Goal: Task Accomplishment & Management: Complete application form

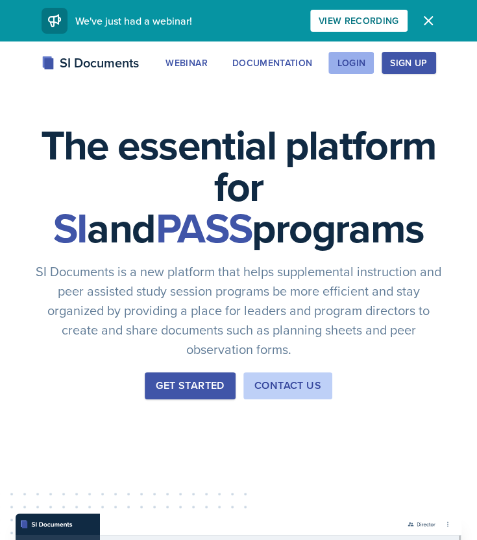
click at [362, 58] on div "Login" at bounding box center [351, 63] width 29 height 10
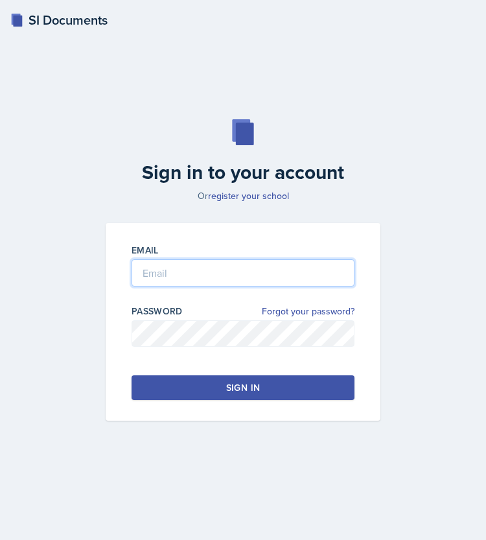
click at [244, 281] on input "email" at bounding box center [243, 272] width 223 height 27
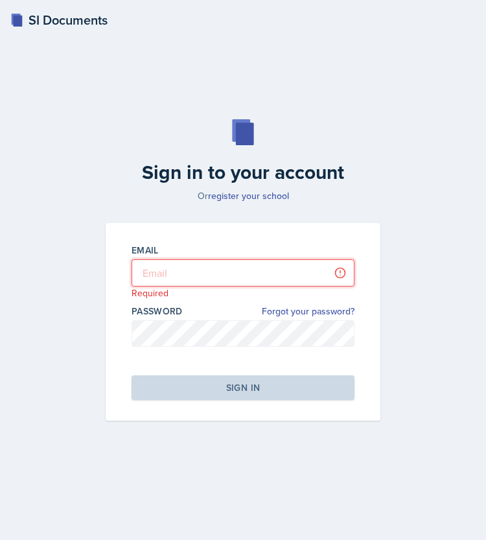
type input "[EMAIL_ADDRESS][DOMAIN_NAME]"
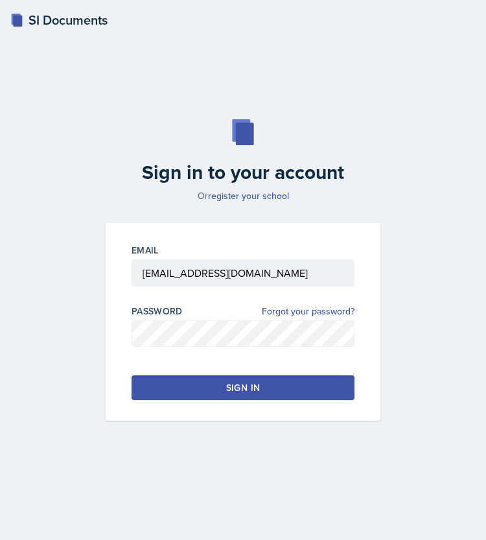
click at [215, 382] on button "Sign in" at bounding box center [243, 387] width 223 height 25
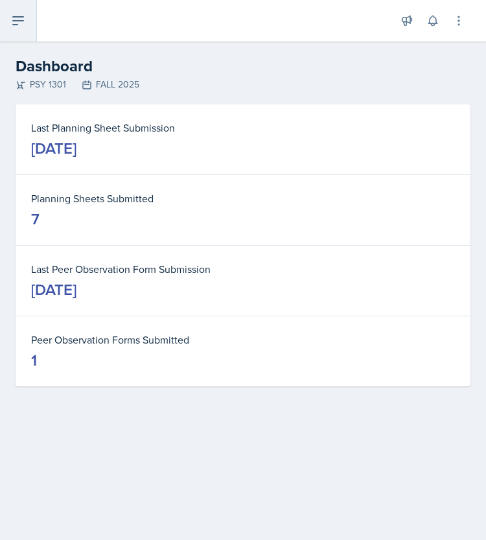
click at [15, 18] on icon at bounding box center [18, 21] width 10 height 8
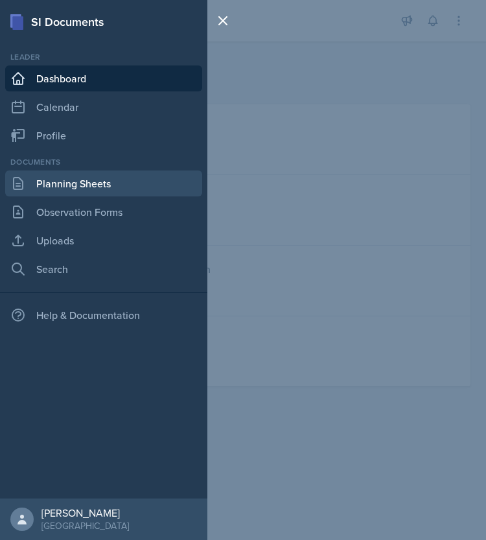
click at [57, 184] on link "Planning Sheets" at bounding box center [103, 184] width 197 height 26
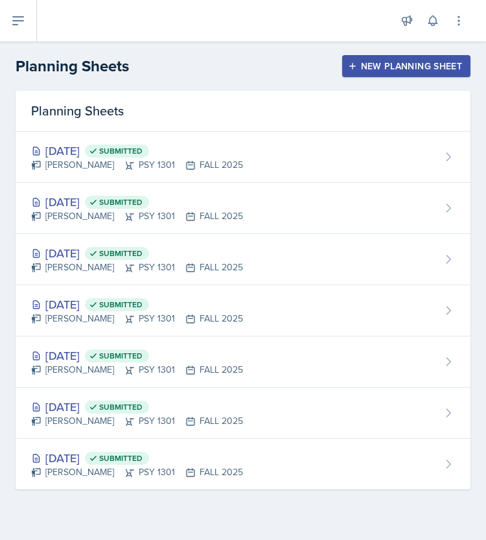
click at [401, 69] on div "New Planning Sheet" at bounding box center [407, 66] width 112 height 10
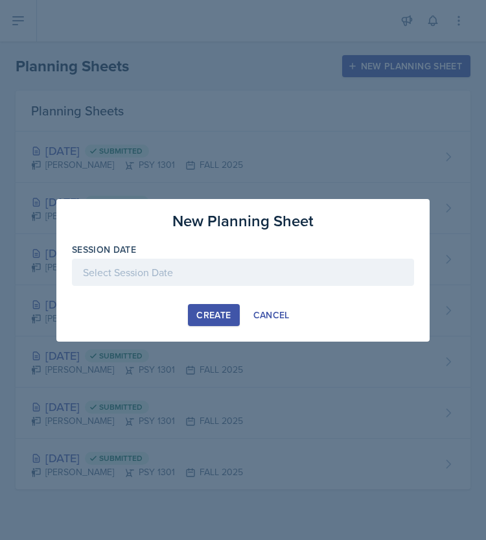
click at [240, 274] on div at bounding box center [243, 272] width 342 height 27
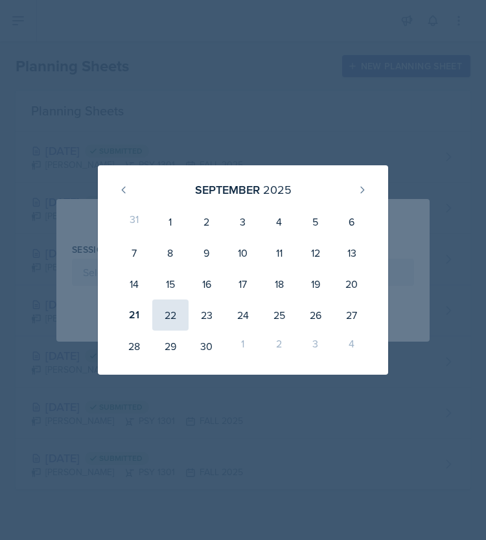
click at [176, 313] on div "22" at bounding box center [170, 315] width 36 height 31
type input "[DATE]"
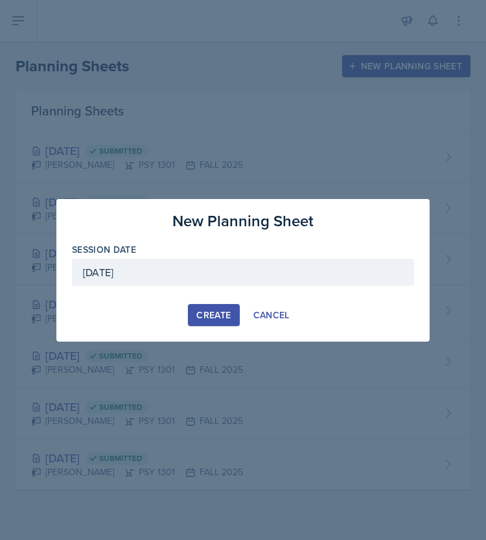
click at [215, 312] on div "Create" at bounding box center [213, 315] width 34 height 10
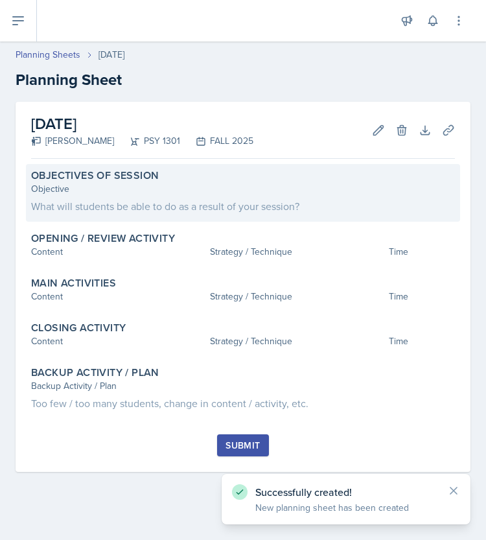
click at [131, 200] on div "What will students be able to do as a result of your session?" at bounding box center [243, 206] width 424 height 16
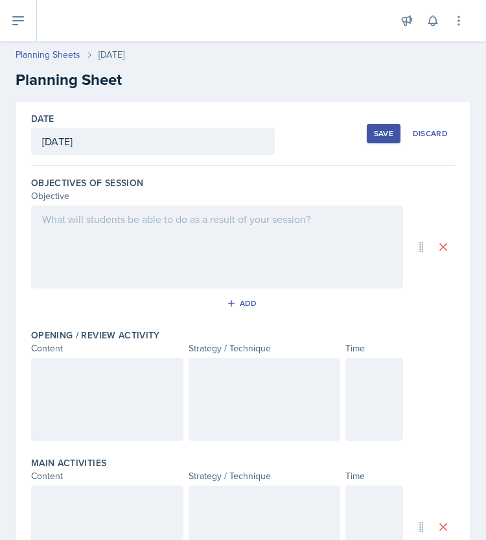
click at [360, 229] on div at bounding box center [217, 247] width 372 height 83
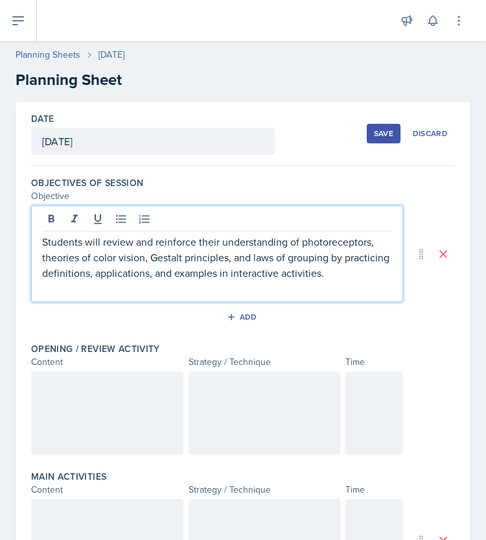
click at [215, 241] on p "Students will review and reinforce their understanding of photoreceptors, theor…" at bounding box center [217, 257] width 350 height 47
click at [218, 242] on p "Students will review and reinforce their understanding of photoreceptors, theor…" at bounding box center [217, 257] width 350 height 47
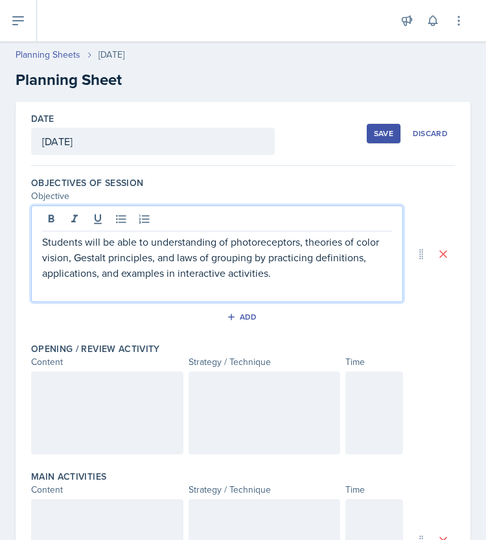
click at [215, 241] on p "Students will be able to understanding of photoreceptors, theories of color vis…" at bounding box center [217, 257] width 350 height 47
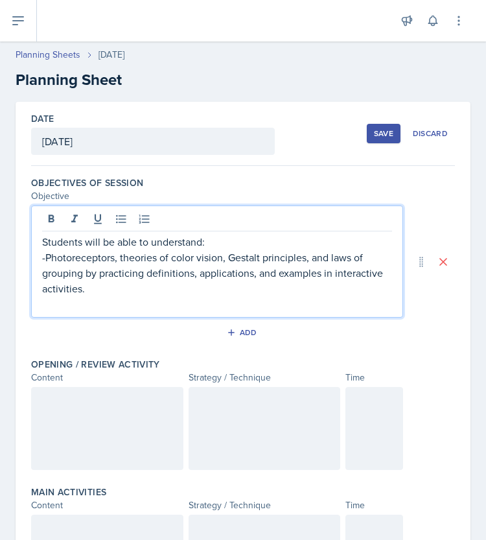
click at [86, 273] on p "-Photoreceptors, theories of color vision, Gestalt principles, and laws of grou…" at bounding box center [217, 273] width 350 height 47
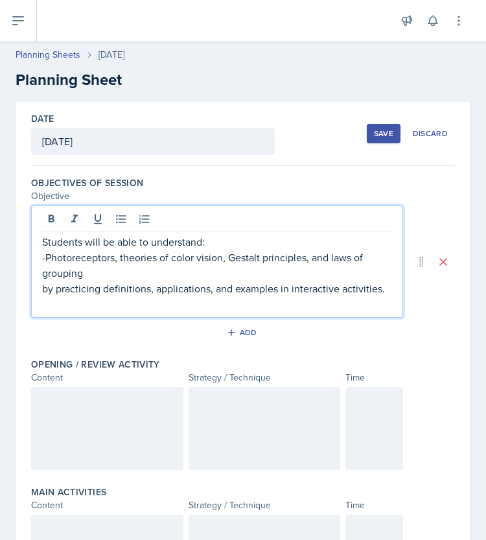
click at [52, 291] on p "by practicing definitions, applications, and examples in interactive activities." at bounding box center [217, 289] width 350 height 16
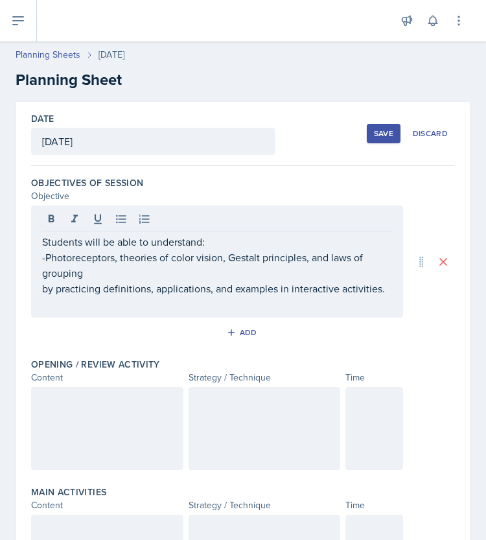
drag, startPoint x: 42, startPoint y: 287, endPoint x: 132, endPoint y: 317, distance: 95.6
click at [132, 317] on div "Students will be able to understand: -Photoreceptors, theories of color vision,…" at bounding box center [217, 262] width 372 height 112
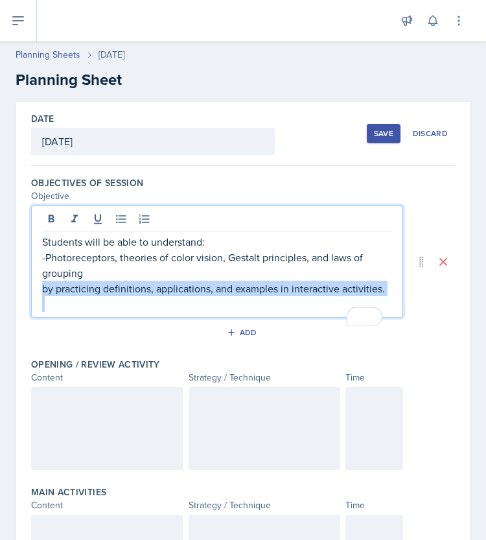
drag, startPoint x: 119, startPoint y: 311, endPoint x: 34, endPoint y: 291, distance: 86.8
click at [34, 291] on div "Students will be able to understand: -Photoreceptors, theories of color vision,…" at bounding box center [217, 262] width 372 height 112
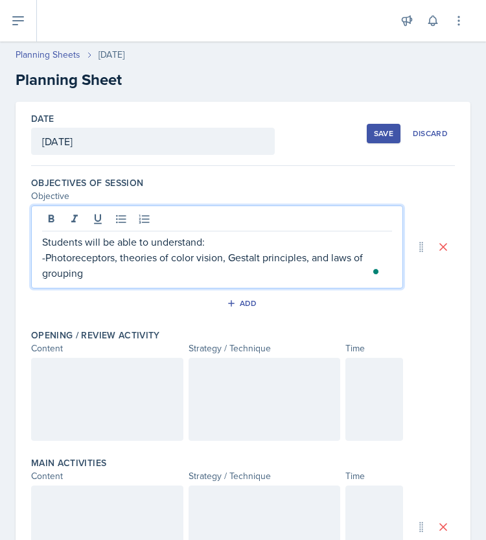
click at [137, 404] on div at bounding box center [107, 399] width 152 height 83
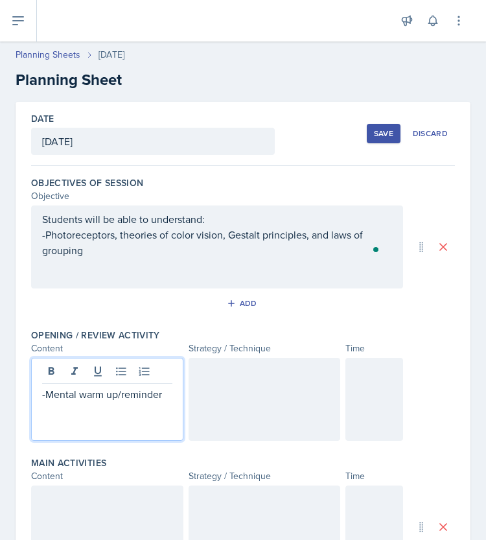
click at [245, 393] on div at bounding box center [265, 399] width 152 height 83
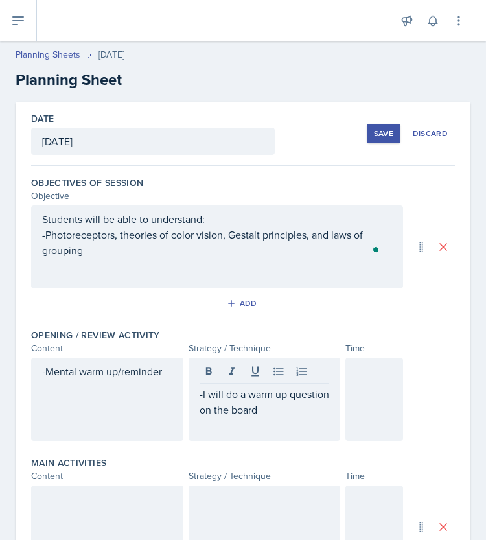
click at [233, 418] on p at bounding box center [265, 426] width 130 height 16
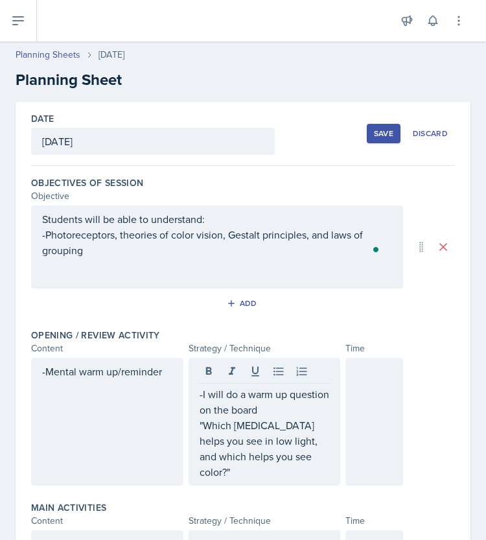
click at [270, 471] on p ""Which [MEDICAL_DATA] helps you see in low light, and which helps you see color…" at bounding box center [265, 449] width 130 height 62
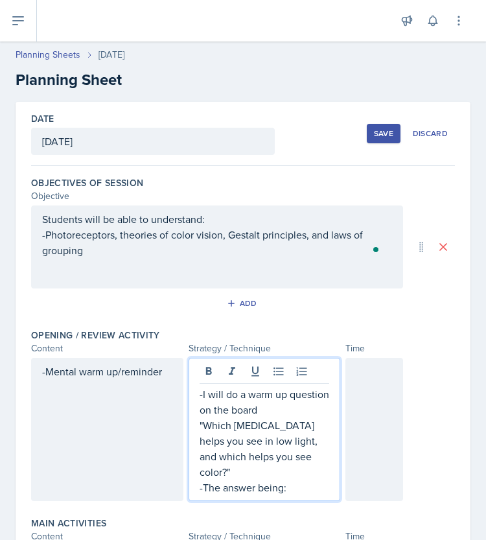
click at [292, 486] on p "-The answer being:" at bounding box center [265, 488] width 130 height 16
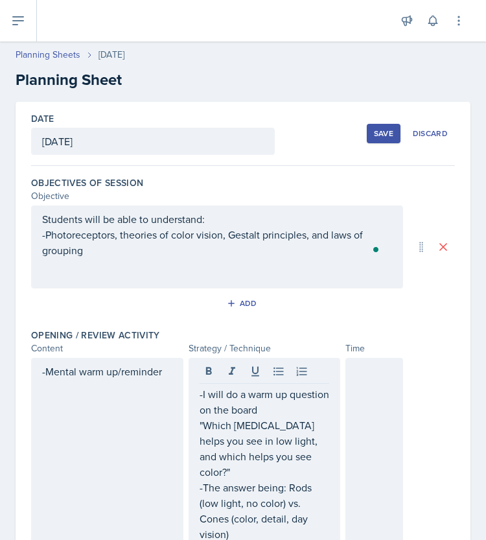
click at [377, 398] on div at bounding box center [375, 453] width 58 height 190
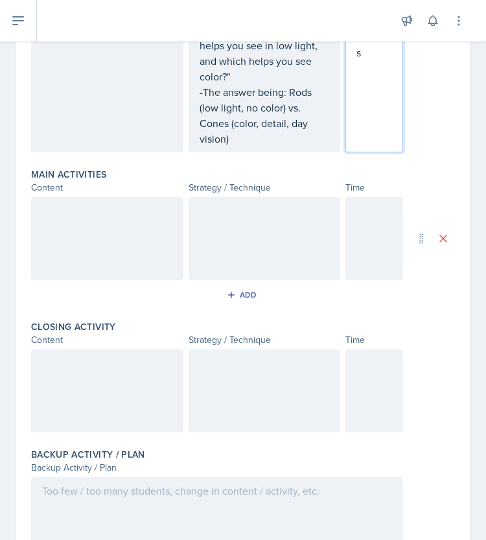
scroll to position [401, 0]
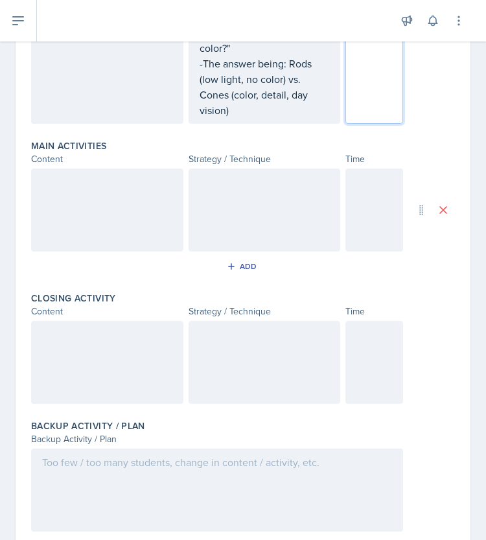
click at [99, 180] on div at bounding box center [107, 210] width 152 height 83
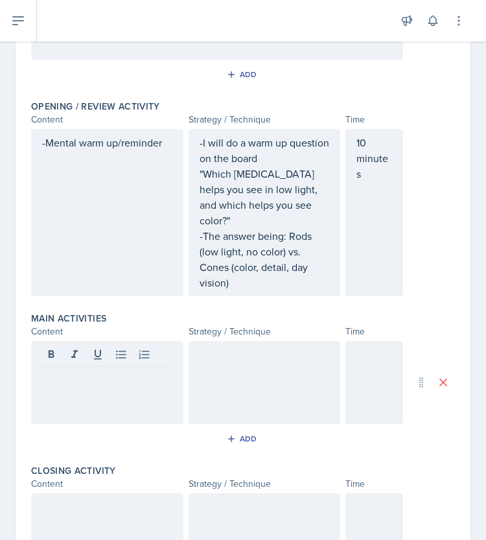
scroll to position [252, 0]
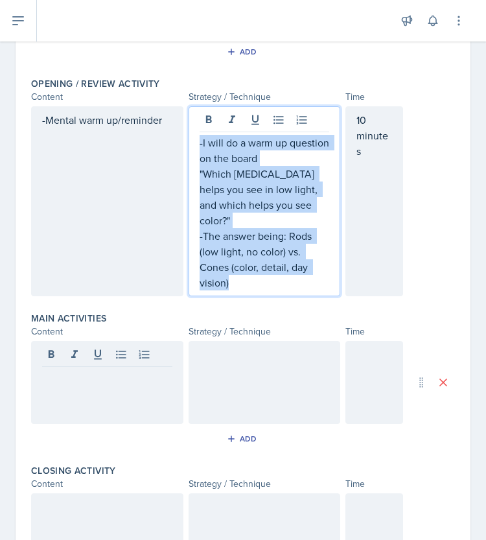
drag, startPoint x: 226, startPoint y: 282, endPoint x: 189, endPoint y: 146, distance: 141.1
click at [189, 146] on div "-I will do a warm up question on the board "Which [MEDICAL_DATA] helps you see …" at bounding box center [265, 201] width 152 height 190
copy div "-I will do a warm up question on the board "Which [MEDICAL_DATA] helps you see …"
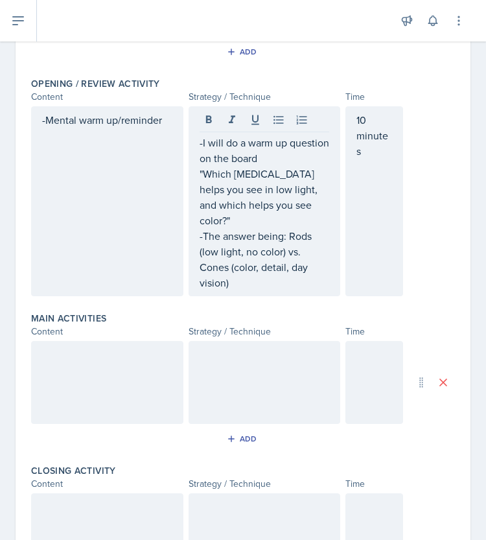
click at [141, 362] on div at bounding box center [107, 382] width 152 height 83
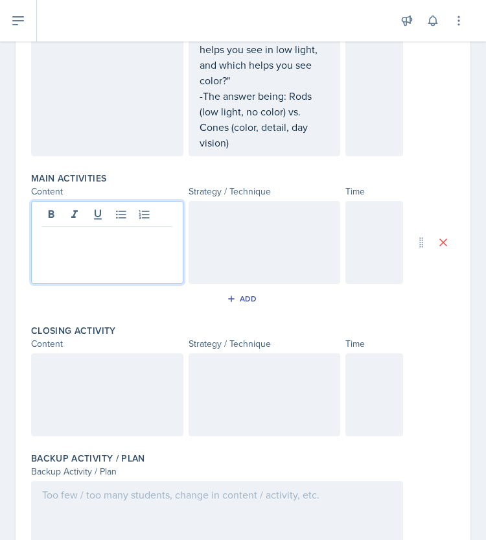
scroll to position [370, 0]
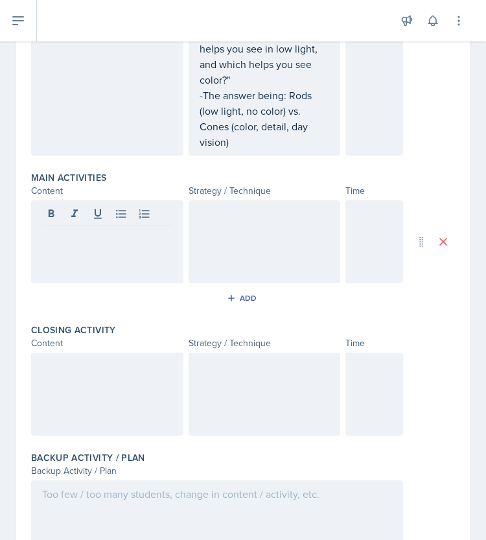
click at [192, 226] on div at bounding box center [265, 241] width 152 height 83
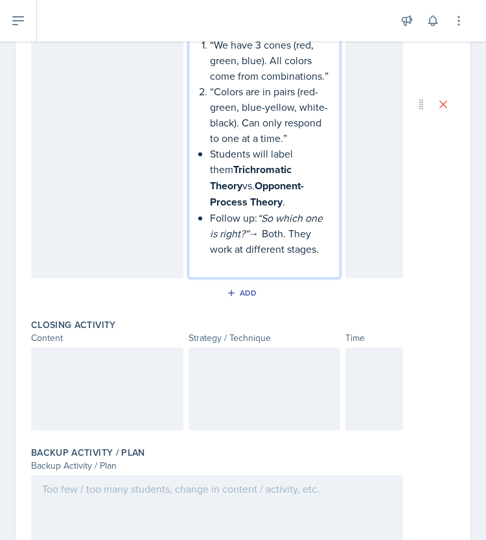
scroll to position [632, 0]
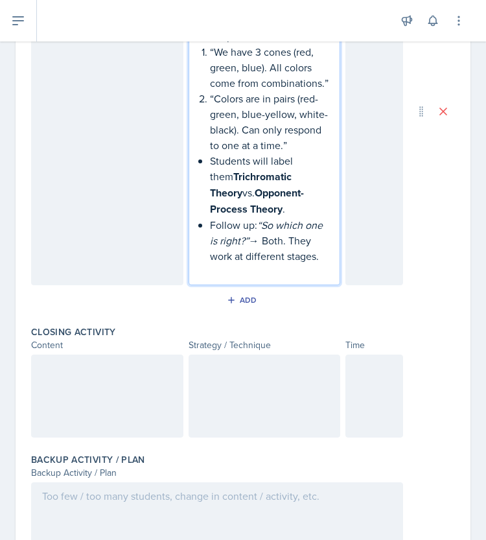
click at [248, 253] on p "Follow up: “So which one is right?” → Both. They work at different stages." at bounding box center [270, 240] width 120 height 47
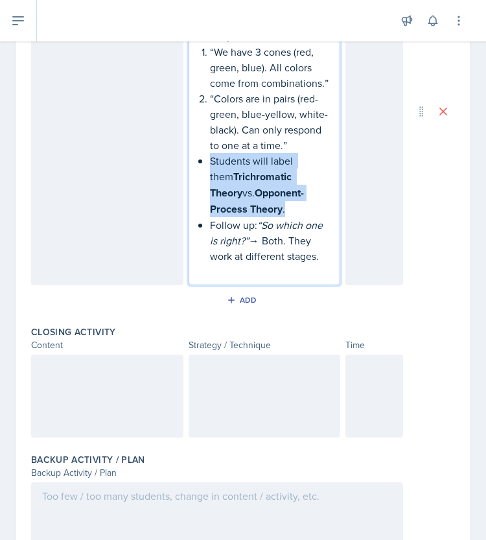
drag, startPoint x: 247, startPoint y: 240, endPoint x: 192, endPoint y: 195, distance: 71.0
click at [192, 195] on div "Next we will do a quick match activity on color vision theories. On the board I…" at bounding box center [265, 112] width 152 height 348
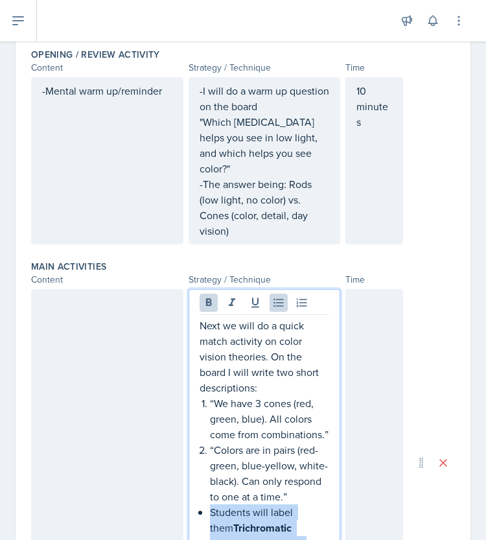
scroll to position [279, 0]
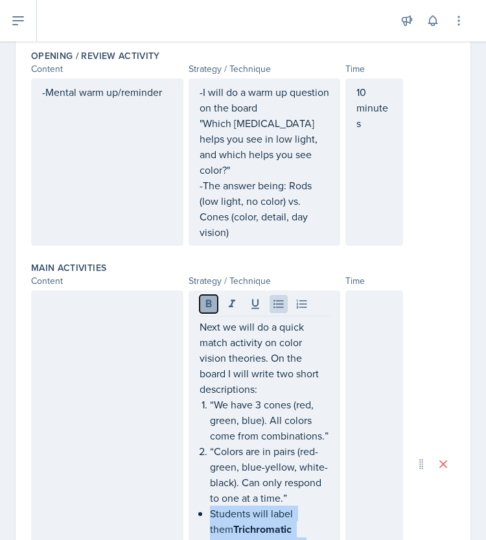
click at [206, 298] on icon at bounding box center [208, 304] width 13 height 13
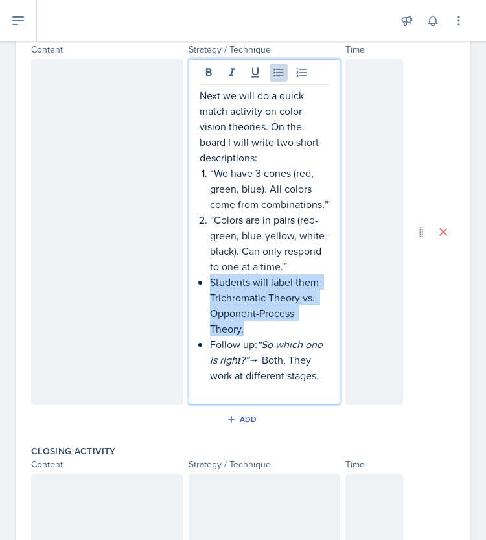
scroll to position [512, 0]
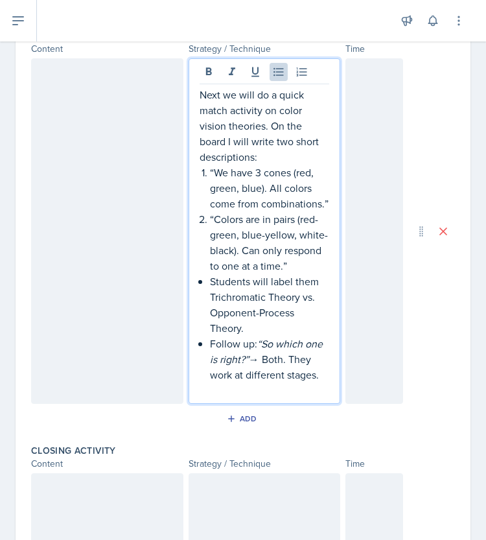
click at [210, 174] on li "“We have 3 cones (red, green, blue). All colors come from combinations.”" at bounding box center [270, 188] width 120 height 47
click at [210, 220] on li "“Colors are in pairs (red-green, blue-yellow, white-black). Can only respond to…" at bounding box center [270, 242] width 120 height 62
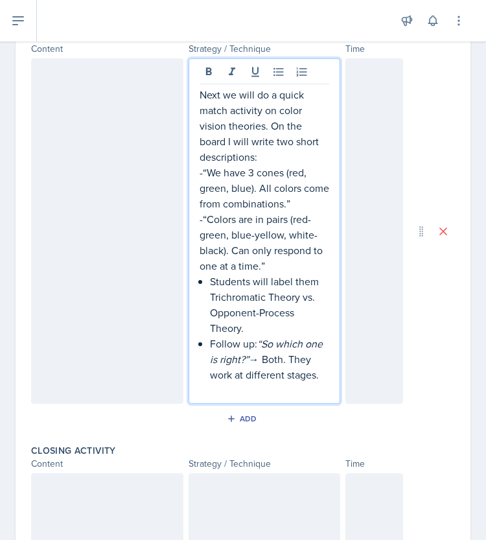
click at [203, 282] on div "Next we will do a quick match activity on color vision theories. On the board I…" at bounding box center [265, 242] width 130 height 311
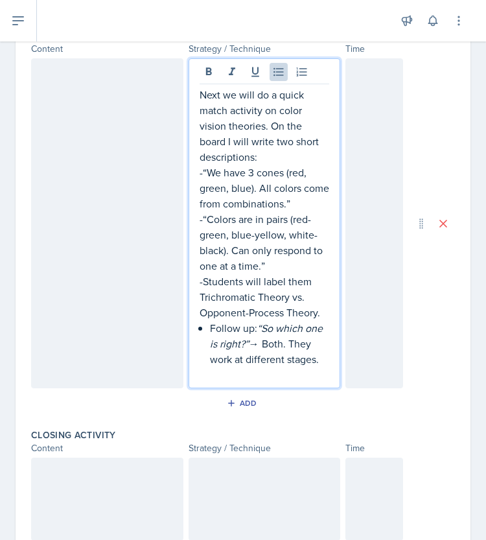
click at [205, 331] on div "Next we will do a quick match activity on color vision theories. On the board I…" at bounding box center [265, 235] width 130 height 296
click at [243, 329] on p "-Follow up: “So which one is right?” → Both. They work at different stages." at bounding box center [265, 343] width 130 height 47
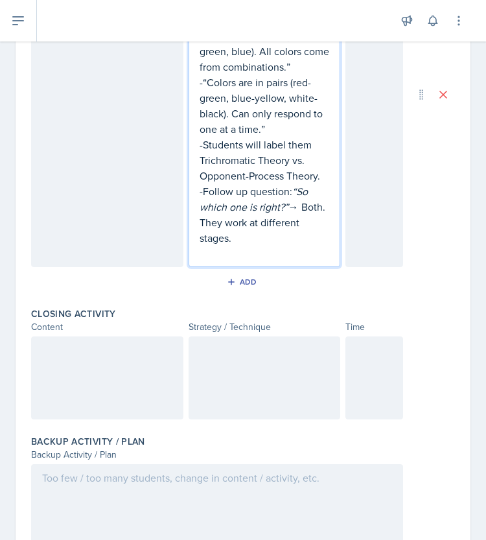
scroll to position [646, 0]
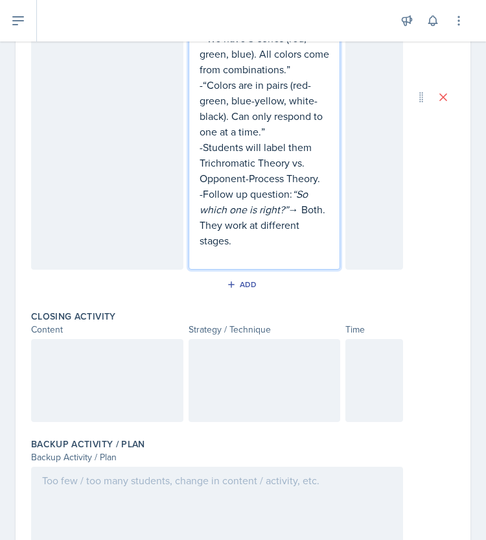
click at [138, 213] on div at bounding box center [107, 97] width 152 height 346
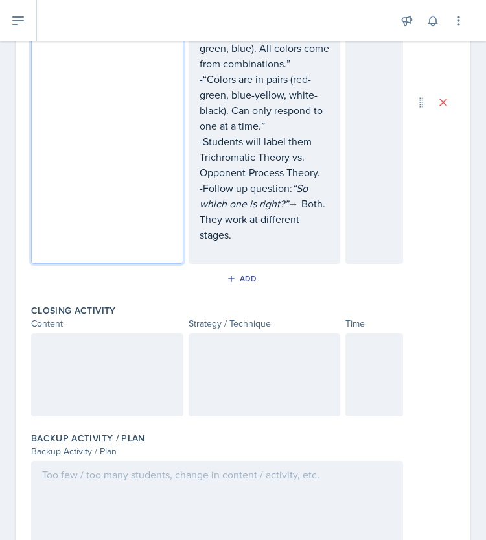
scroll to position [636, 0]
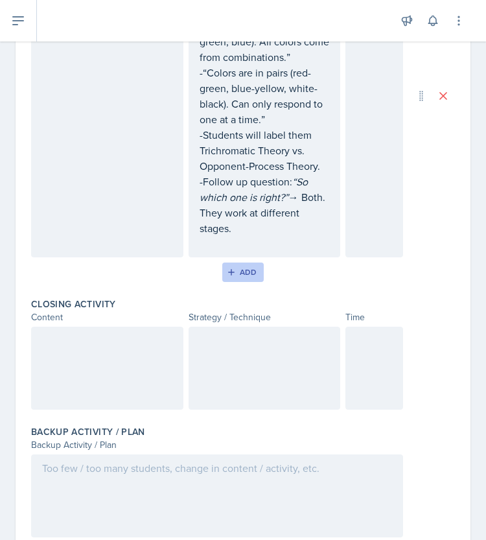
click at [250, 268] on div "Add" at bounding box center [244, 272] width 28 height 10
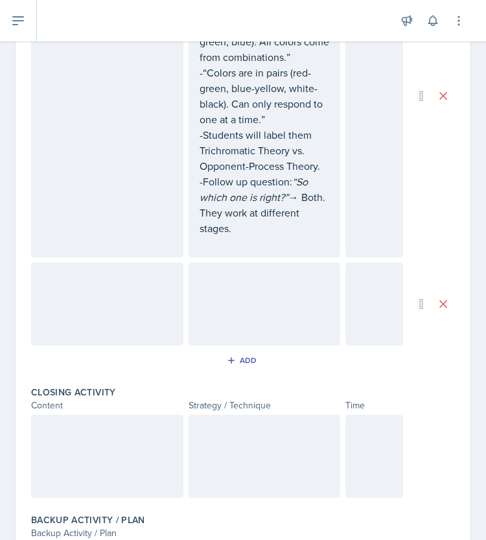
click at [118, 275] on div at bounding box center [107, 304] width 152 height 83
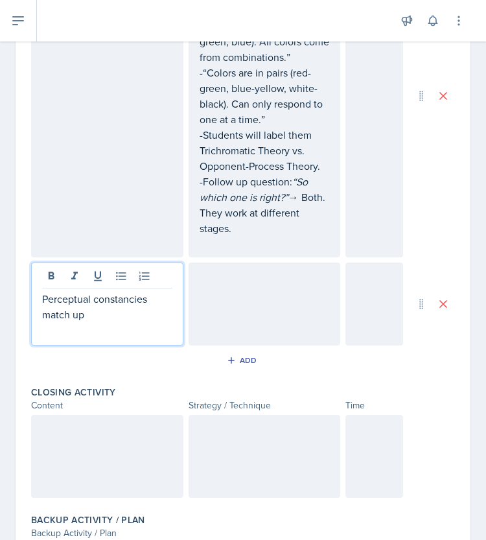
click at [270, 311] on div at bounding box center [265, 304] width 152 height 83
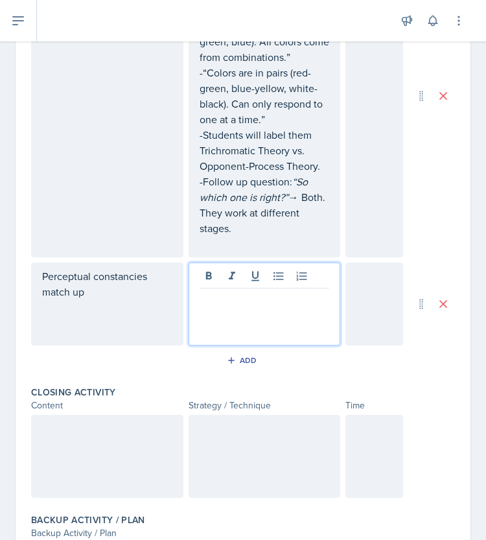
scroll to position [658, 0]
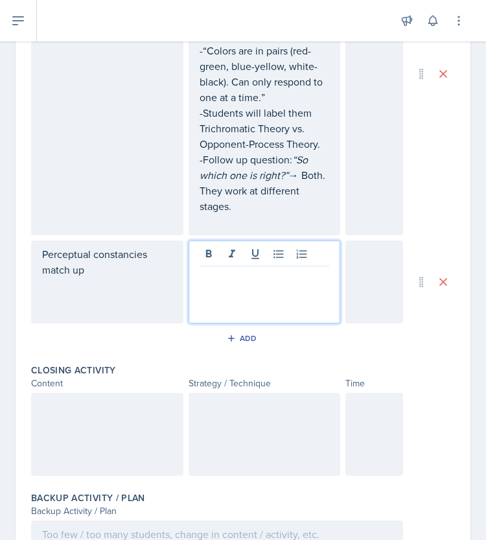
click at [215, 272] on p at bounding box center [265, 277] width 130 height 16
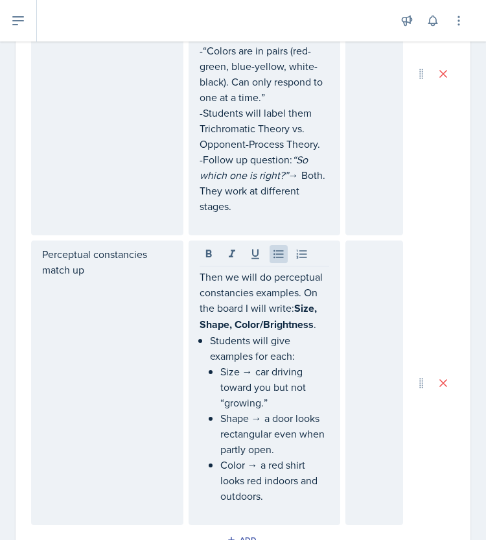
drag, startPoint x: 193, startPoint y: 277, endPoint x: 280, endPoint y: 495, distance: 234.8
click at [280, 495] on div "Then we will do perceptual constancies examples. On the board I will write: Siz…" at bounding box center [265, 383] width 152 height 285
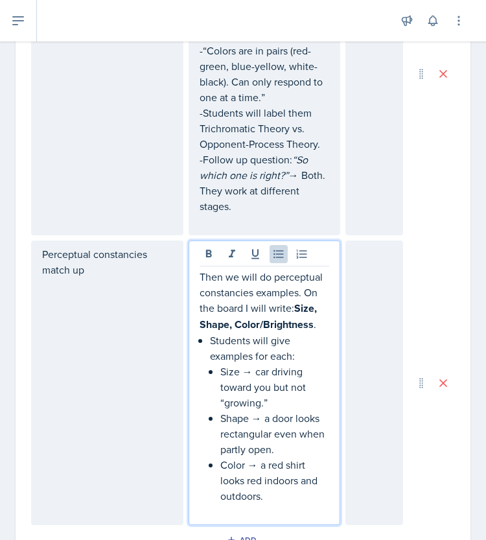
drag, startPoint x: 280, startPoint y: 495, endPoint x: 193, endPoint y: 272, distance: 239.4
drag, startPoint x: 193, startPoint y: 272, endPoint x: 234, endPoint y: 355, distance: 92.5
click at [234, 355] on p "Students will give examples for each:" at bounding box center [270, 348] width 120 height 31
click at [266, 499] on p "Color → a red shirt looks red indoors and outdoors." at bounding box center [275, 480] width 110 height 47
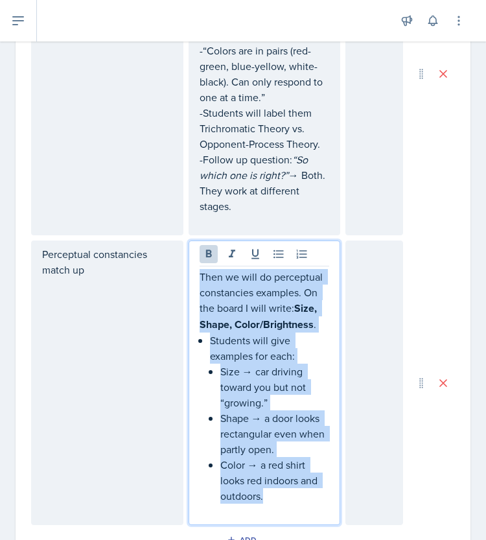
drag, startPoint x: 266, startPoint y: 497, endPoint x: 185, endPoint y: 268, distance: 242.6
click at [189, 268] on div "Then we will do perceptual constancies examples. On the board I will write: Siz…" at bounding box center [265, 383] width 152 height 285
click at [202, 256] on icon at bounding box center [208, 254] width 13 height 13
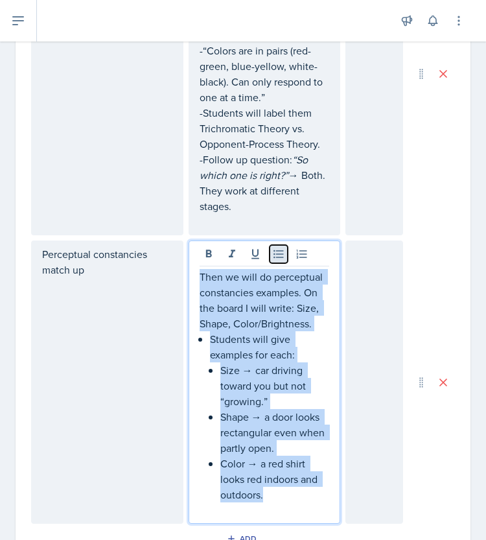
click at [276, 255] on icon at bounding box center [279, 254] width 10 height 8
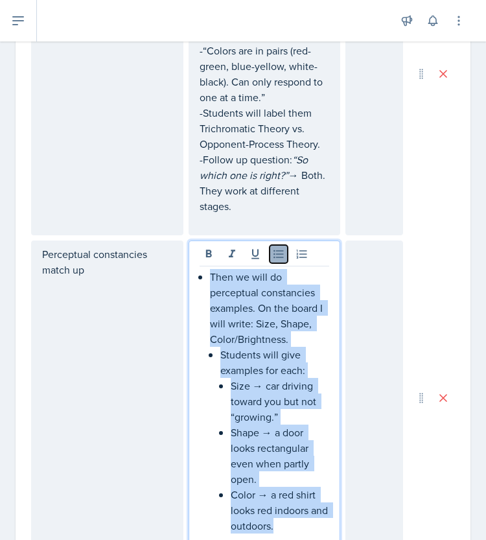
click at [275, 254] on icon at bounding box center [279, 254] width 10 height 8
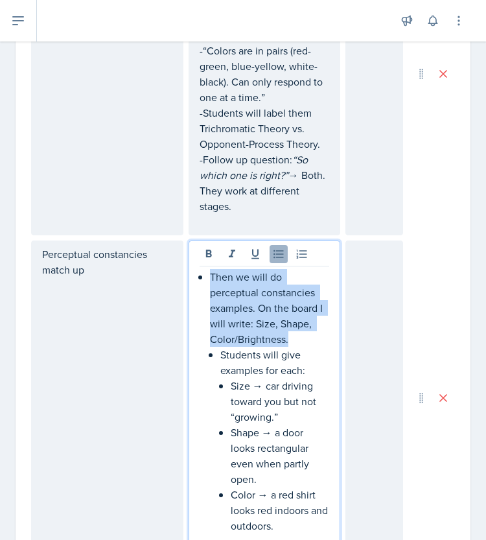
scroll to position [720, 0]
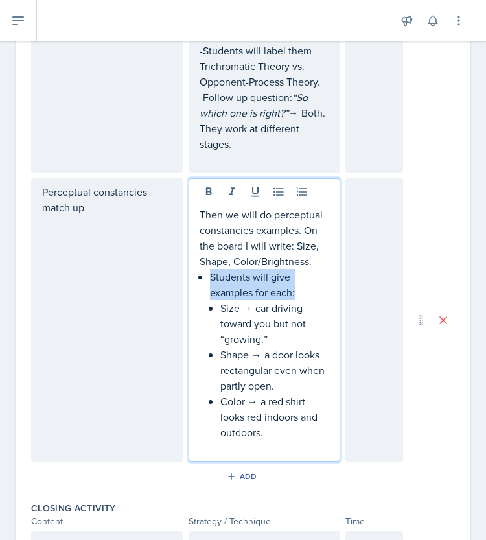
click at [210, 276] on p "Students will give examples for each:" at bounding box center [270, 284] width 120 height 31
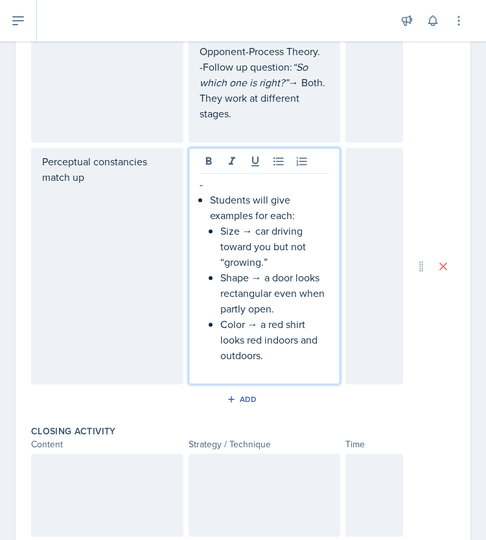
scroll to position [751, 0]
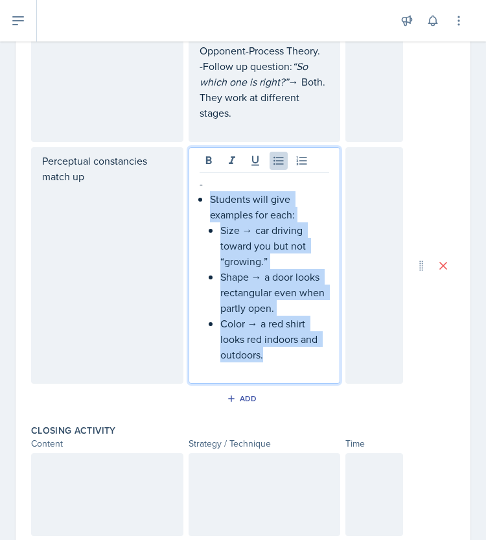
drag, startPoint x: 265, startPoint y: 353, endPoint x: 184, endPoint y: 193, distance: 180.1
click at [184, 193] on div "Perceptual constancies match up - Students will give examples for each: Size → …" at bounding box center [217, 265] width 372 height 237
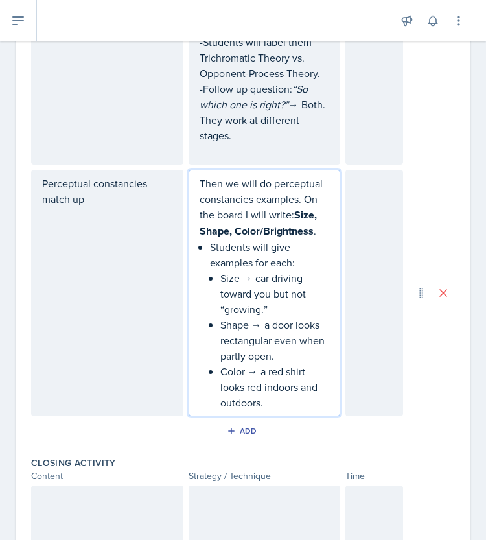
click at [200, 180] on p "Then we will do perceptual constancies examples. On the board I will write: Siz…" at bounding box center [265, 208] width 130 height 64
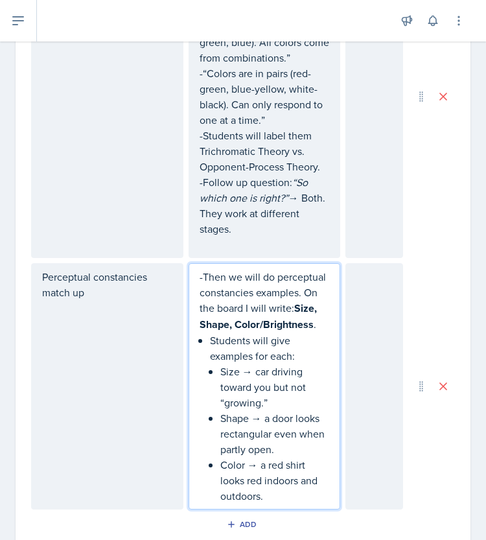
scroll to position [746, 0]
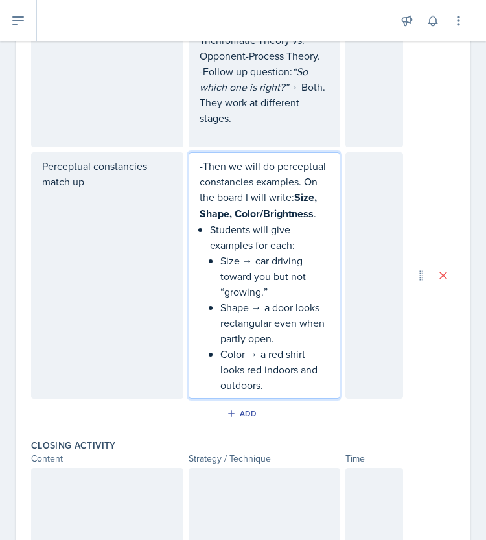
click at [255, 281] on p "Size → car driving toward you but not “growing.”" at bounding box center [275, 276] width 110 height 47
drag, startPoint x: 310, startPoint y: 212, endPoint x: 292, endPoint y: 195, distance: 24.8
click at [292, 195] on p "-Then we will do perceptual constancies examples. On the board I will write: Si…" at bounding box center [265, 190] width 130 height 64
click at [311, 230] on p "Students will give examples for each:" at bounding box center [270, 237] width 120 height 31
click at [306, 213] on strong "Size, Shape, Color/Brightness" at bounding box center [260, 205] width 120 height 31
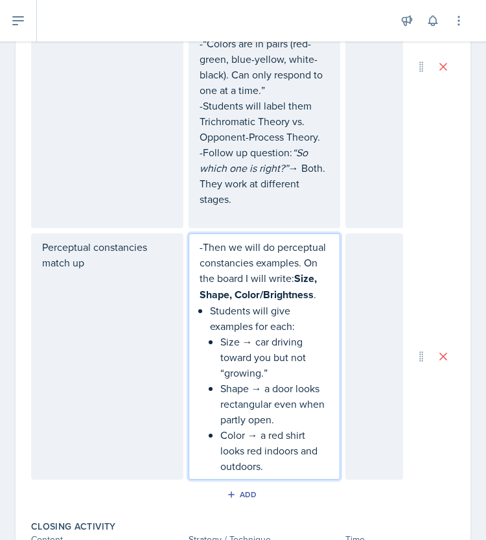
scroll to position [664, 0]
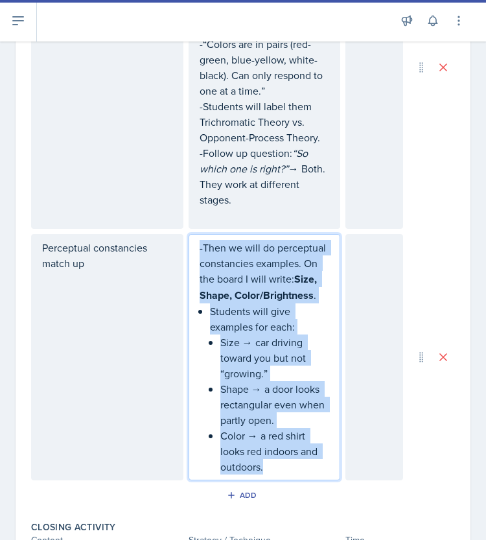
drag, startPoint x: 274, startPoint y: 462, endPoint x: 187, endPoint y: 228, distance: 250.3
click at [187, 228] on div "Theories quick match Next we will do a quick match activity on color vision the…" at bounding box center [243, 193] width 424 height 575
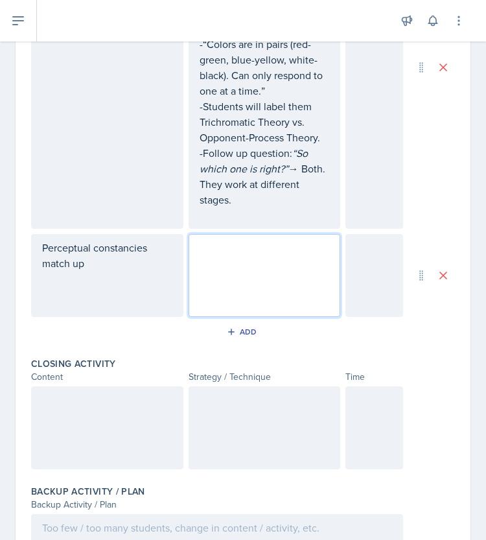
click at [362, 269] on div at bounding box center [375, 275] width 58 height 83
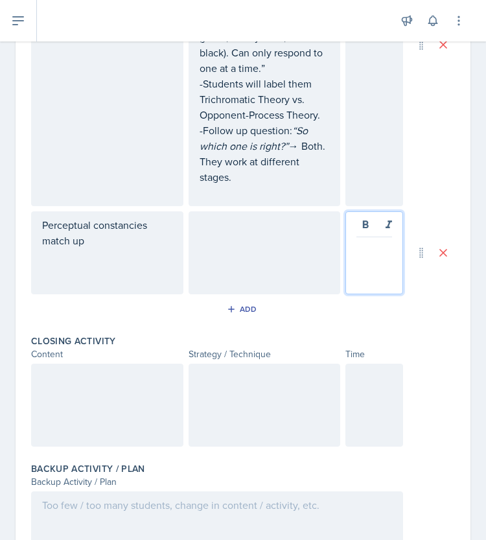
click at [263, 274] on div at bounding box center [265, 252] width 152 height 83
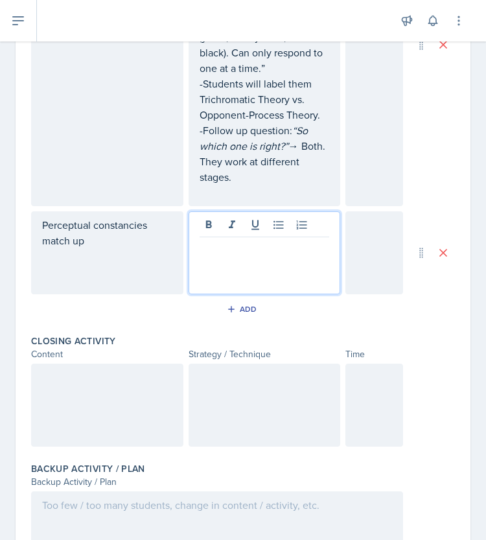
scroll to position [709, 0]
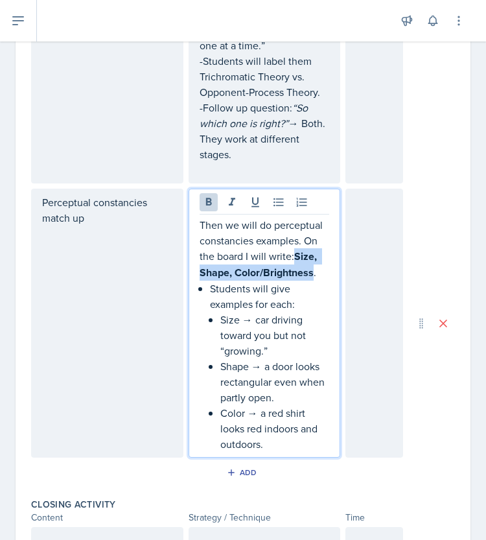
drag, startPoint x: 291, startPoint y: 254, endPoint x: 310, endPoint y: 268, distance: 24.5
click at [310, 268] on p "Then we will do perceptual constancies examples. On the board I will write: Siz…" at bounding box center [265, 249] width 130 height 64
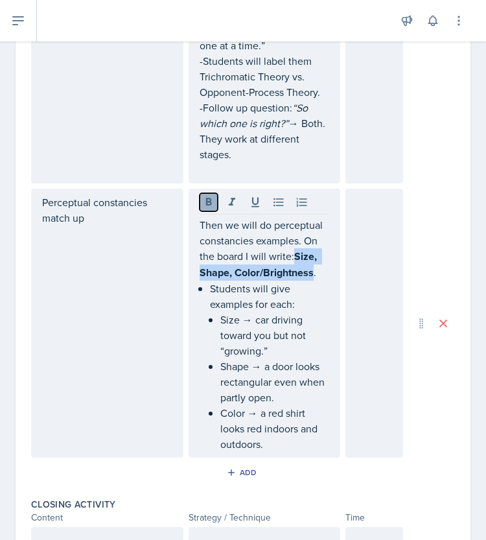
click at [206, 198] on icon at bounding box center [209, 202] width 6 height 8
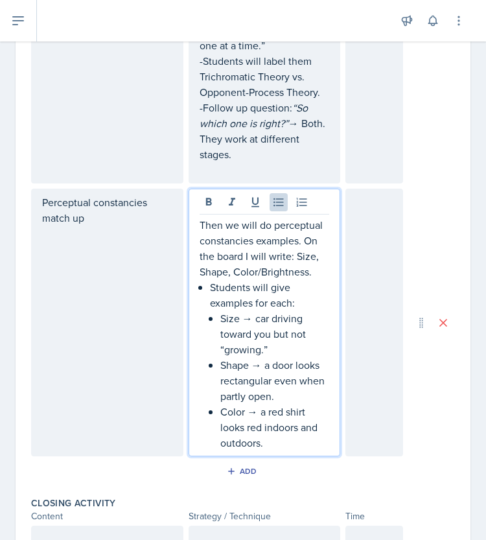
click at [305, 305] on p "Students will give examples for each:" at bounding box center [270, 294] width 120 height 31
click at [210, 285] on p "Students will give examples for each:" at bounding box center [270, 294] width 120 height 31
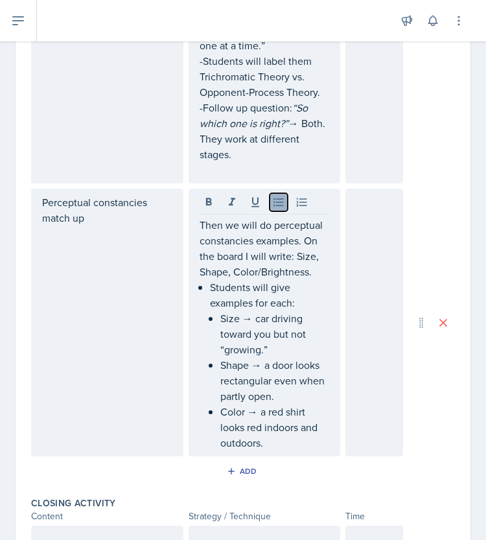
click at [276, 202] on icon at bounding box center [278, 202] width 13 height 13
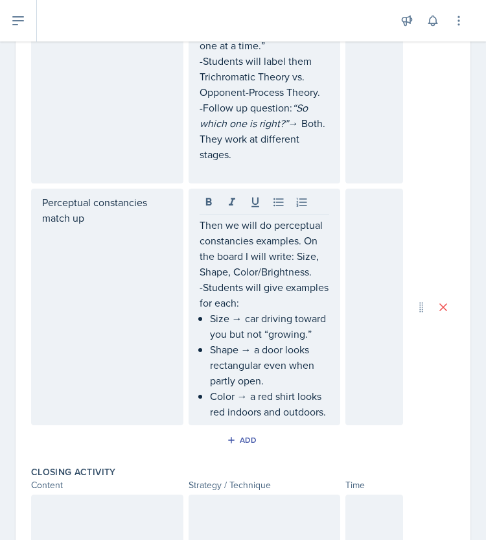
click at [192, 222] on div "Then we will do perceptual constancies examples. On the board I will write: Siz…" at bounding box center [265, 307] width 152 height 237
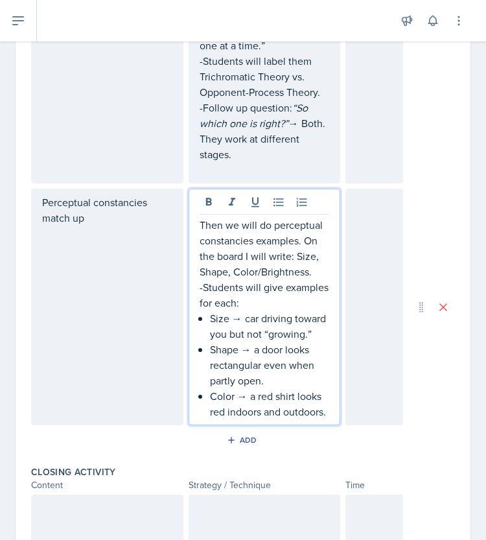
click at [200, 224] on p "Then we will do perceptual constancies examples. On the board I will write: Siz…" at bounding box center [265, 248] width 130 height 62
click at [202, 318] on div "-Then we will do perceptual constancies examples. On the board I will write: Si…" at bounding box center [265, 318] width 130 height 202
click at [210, 348] on p "Shape → a door looks rectangular even when partly open." at bounding box center [270, 365] width 120 height 47
click at [204, 399] on div "-Then we will do perceptual constancies examples. On the board I will write: Si…" at bounding box center [265, 318] width 130 height 202
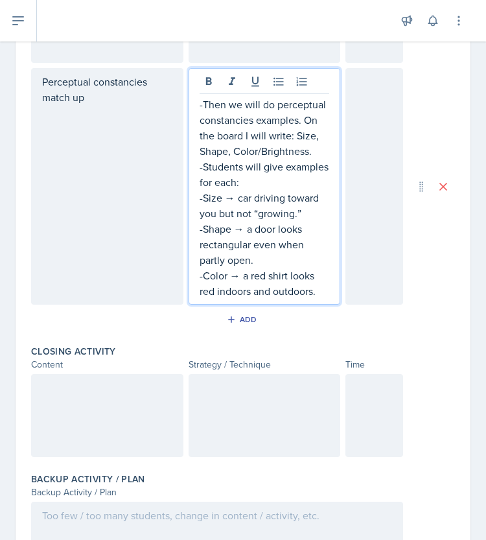
scroll to position [833, 0]
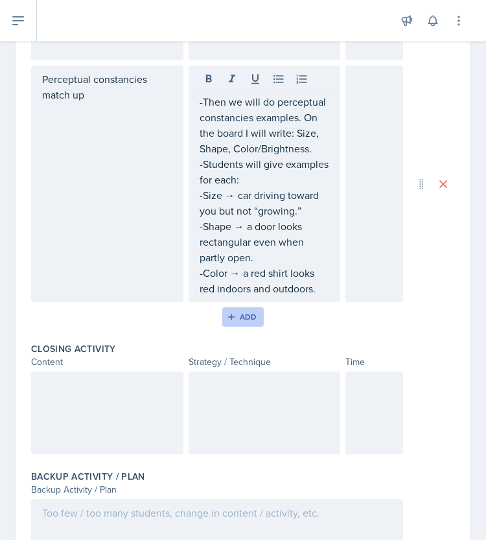
click at [227, 315] on icon "button" at bounding box center [231, 317] width 9 height 9
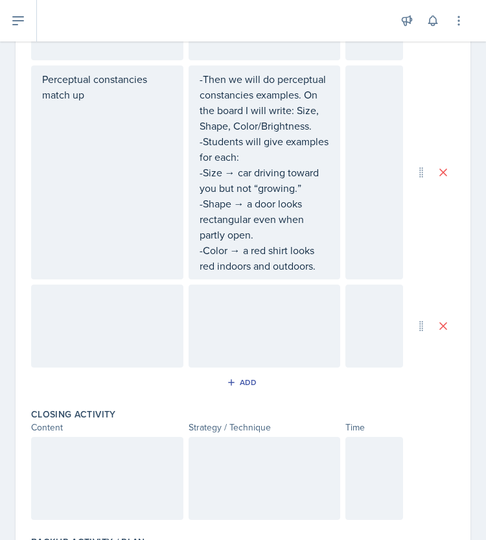
click at [244, 313] on div at bounding box center [265, 326] width 152 height 83
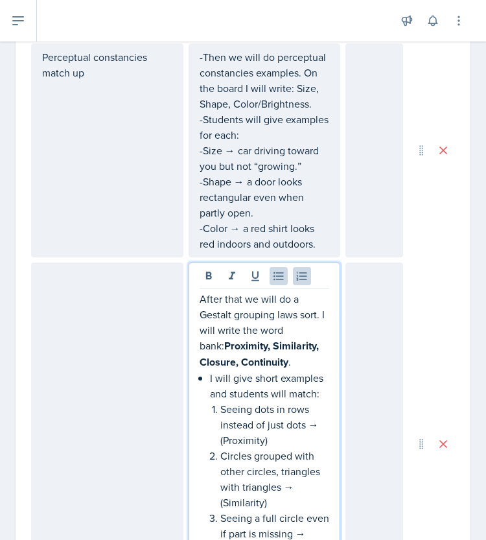
scroll to position [918, 0]
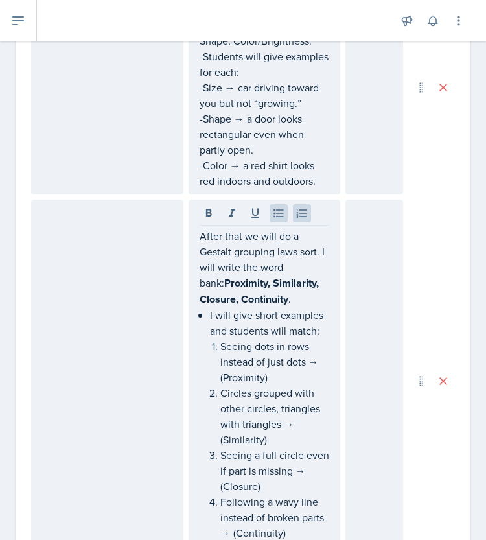
drag, startPoint x: 192, startPoint y: 235, endPoint x: 303, endPoint y: 292, distance: 125.3
click at [303, 292] on div "After that we will do a Gestalt grouping laws sort. I will write the word bank:…" at bounding box center [265, 381] width 152 height 362
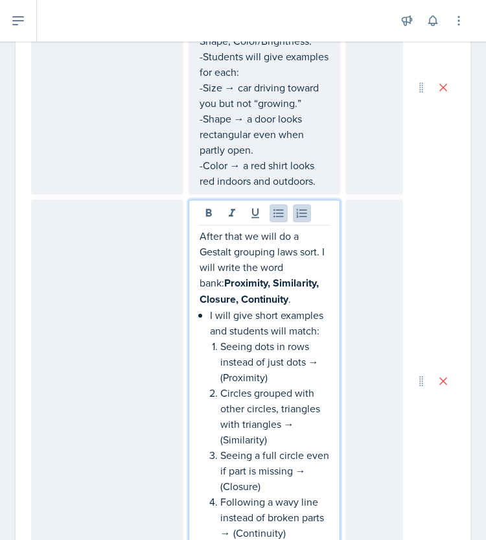
click at [303, 292] on p "After that we will do a Gestalt grouping laws sort. I will write the word bank:…" at bounding box center [265, 267] width 130 height 79
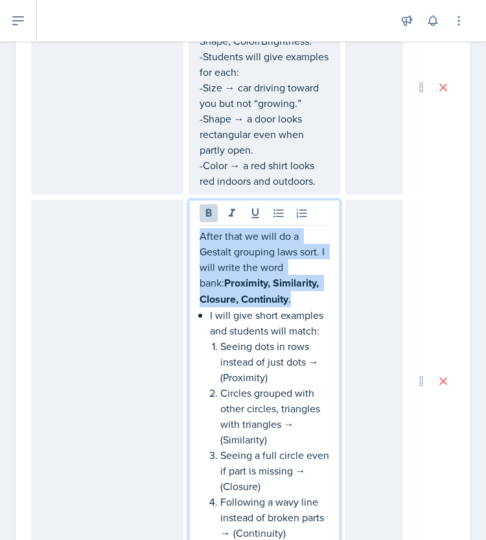
drag, startPoint x: 289, startPoint y: 285, endPoint x: 193, endPoint y: 237, distance: 107.3
click at [193, 237] on div "After that we will do a Gestalt grouping laws sort. I will write the word bank:…" at bounding box center [265, 381] width 152 height 362
click at [202, 207] on icon at bounding box center [208, 213] width 13 height 13
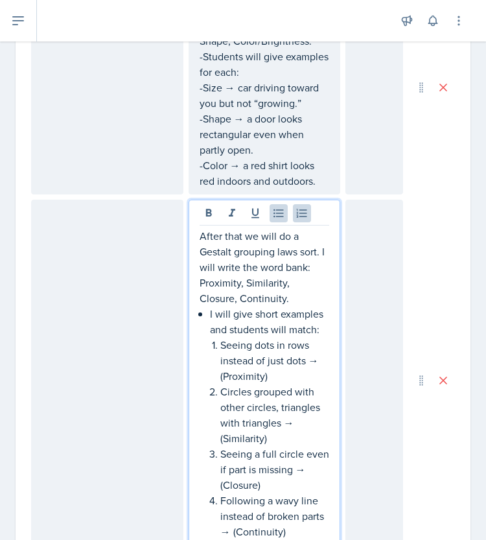
click at [298, 344] on p "Seeing dots in rows instead of just dots → (Proximity)" at bounding box center [275, 360] width 110 height 47
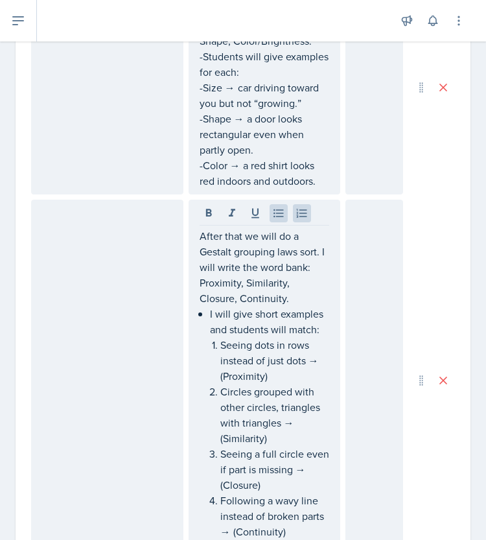
click at [193, 235] on div "After that we will do a Gestalt grouping laws sort. I will write the word bank:…" at bounding box center [265, 380] width 152 height 361
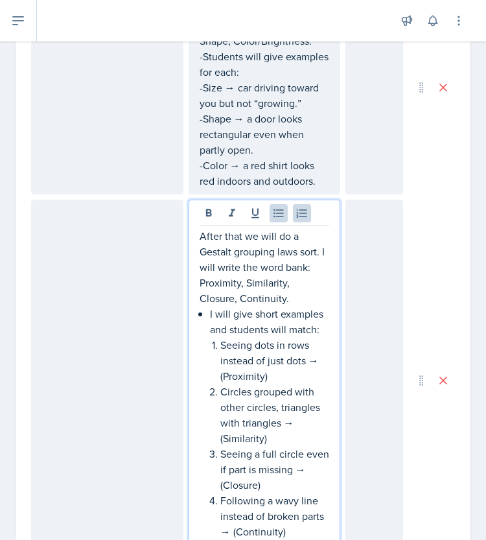
click at [200, 235] on p "After that we will do a Gestalt grouping laws sort. I will write the word bank:…" at bounding box center [265, 267] width 130 height 78
click at [210, 309] on p "I will give short examples and students will match:" at bounding box center [270, 321] width 120 height 31
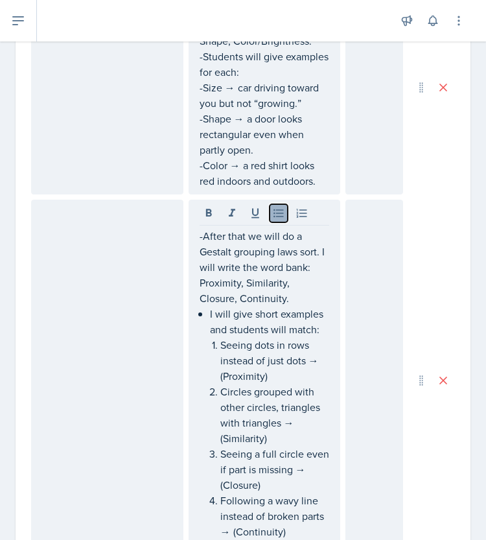
click at [272, 217] on button at bounding box center [279, 213] width 18 height 18
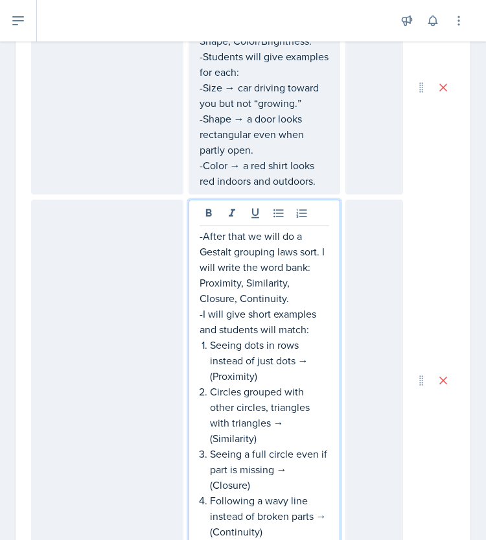
click at [210, 343] on p "Seeing dots in rows instead of just dots → (Proximity)" at bounding box center [270, 360] width 120 height 47
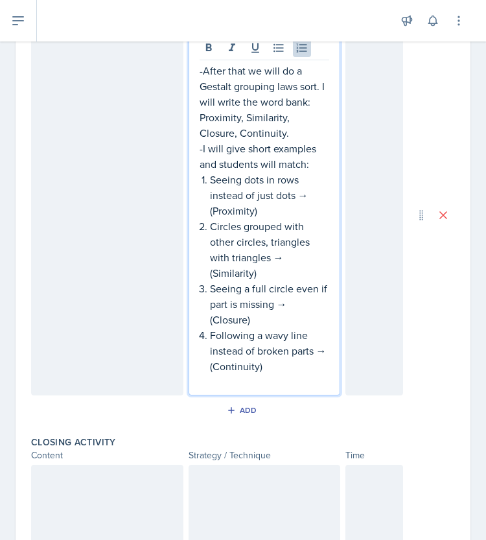
scroll to position [1082, 0]
click at [84, 206] on div at bounding box center [107, 215] width 152 height 361
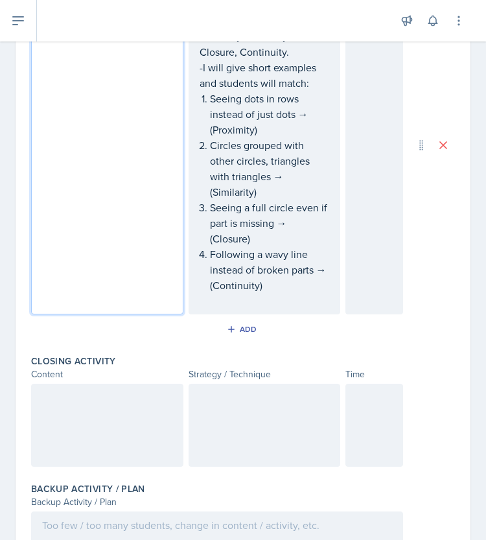
scroll to position [1244, 0]
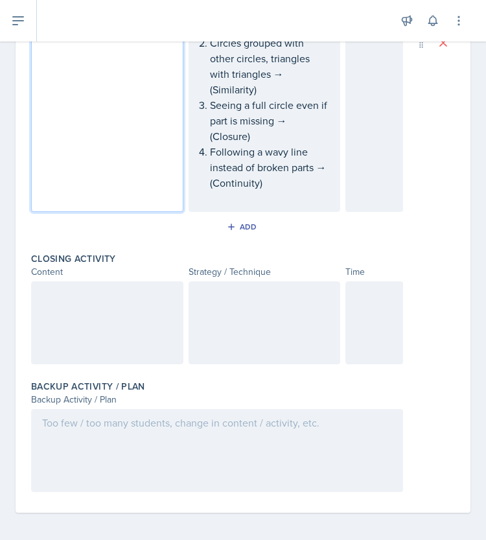
click at [80, 305] on div at bounding box center [107, 322] width 152 height 83
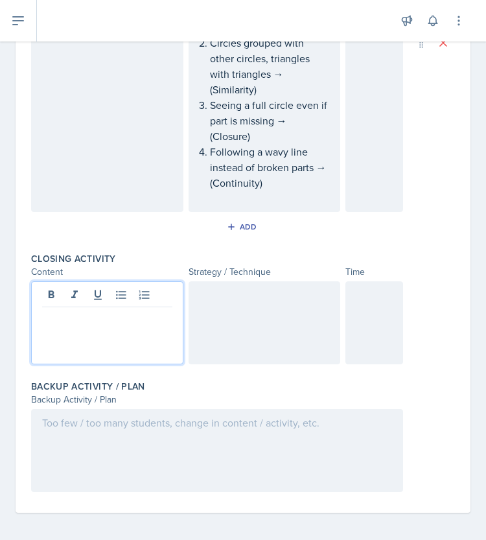
click at [252, 338] on div at bounding box center [265, 322] width 152 height 83
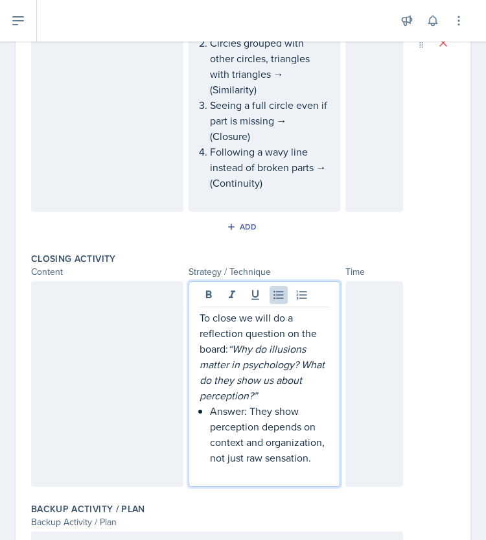
scroll to position [1266, 0]
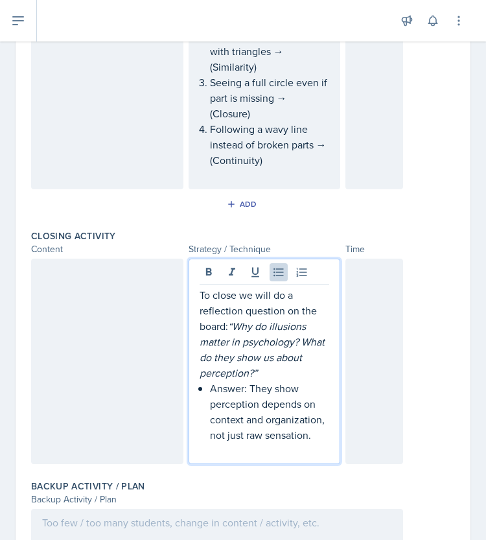
click at [202, 383] on div "To close we will do a reflection question on the board: “Why do illusions matte…" at bounding box center [265, 372] width 130 height 171
click at [272, 273] on icon at bounding box center [278, 272] width 13 height 13
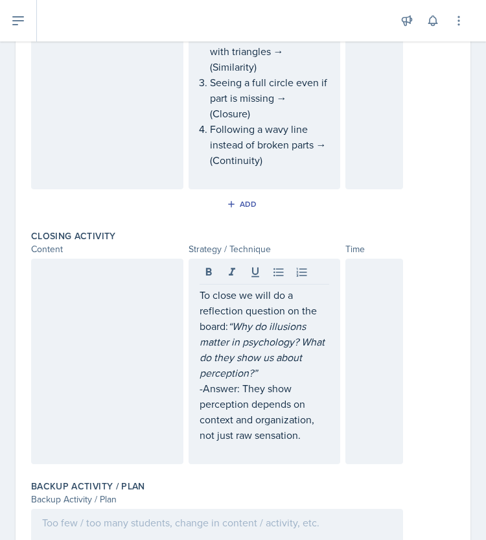
click at [192, 294] on div "To close we will do a reflection question on the board: “Why do illusions matte…" at bounding box center [265, 362] width 152 height 206
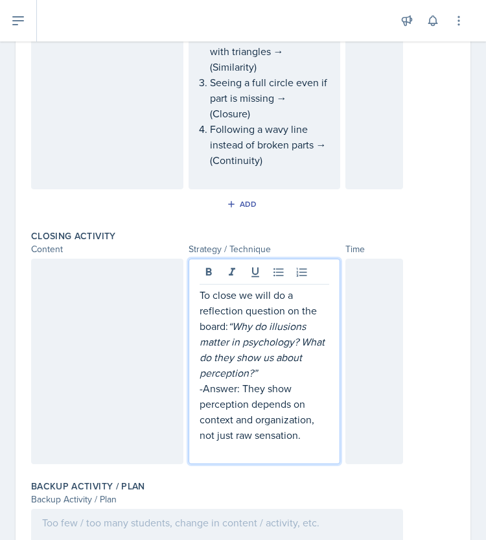
click at [200, 294] on p "To close we will do a reflection question on the board: “Why do illusions matte…" at bounding box center [265, 333] width 130 height 93
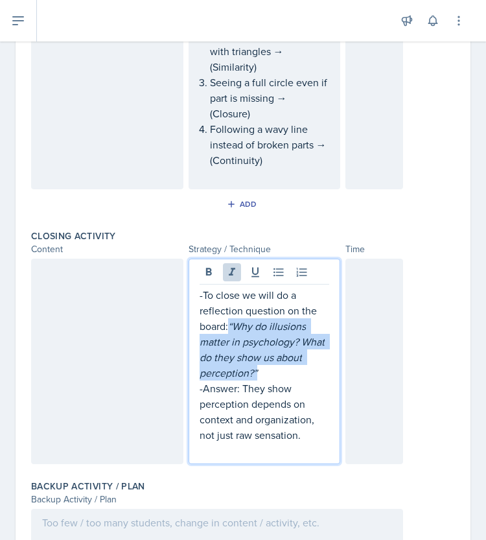
drag, startPoint x: 227, startPoint y: 322, endPoint x: 272, endPoint y: 366, distance: 63.7
click at [272, 366] on p "-To close we will do a reflection question on the board: “Why do illusions matt…" at bounding box center [265, 333] width 130 height 93
click at [231, 276] on button at bounding box center [232, 272] width 18 height 18
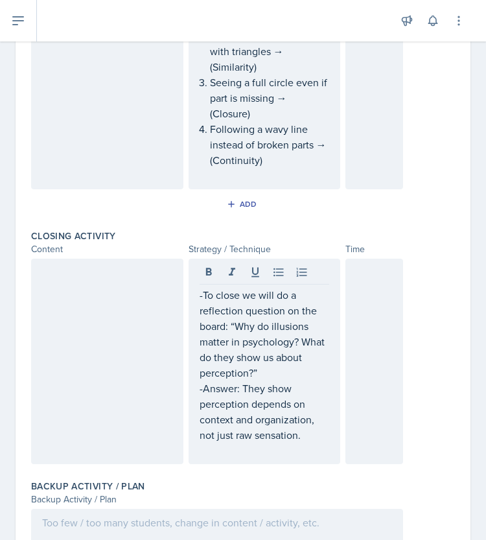
click at [91, 353] on div at bounding box center [107, 362] width 152 height 206
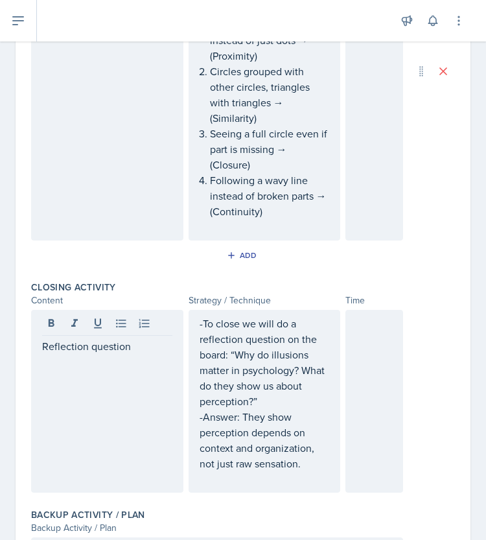
scroll to position [1344, 0]
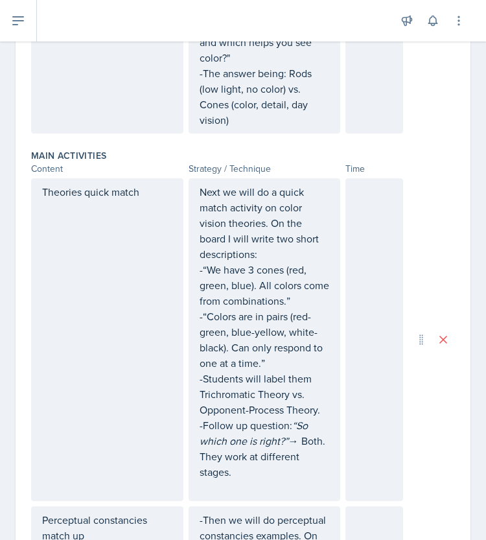
click at [357, 233] on div at bounding box center [375, 339] width 58 height 323
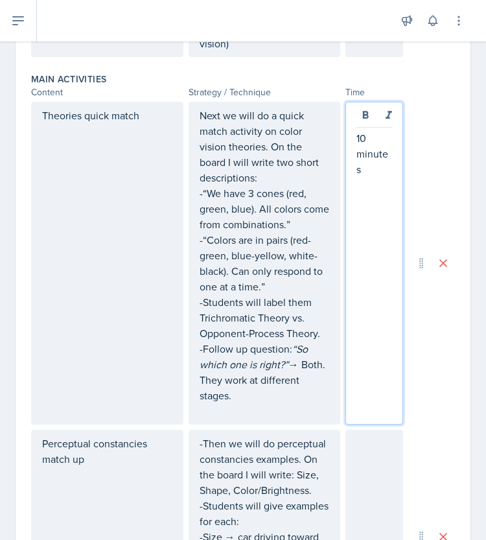
scroll to position [469, 0]
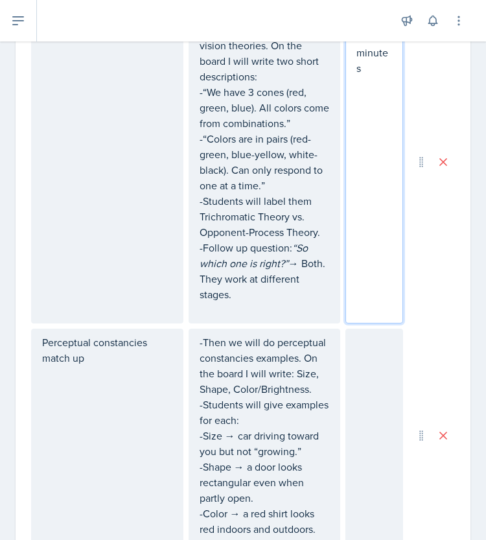
click at [372, 355] on div at bounding box center [375, 436] width 58 height 214
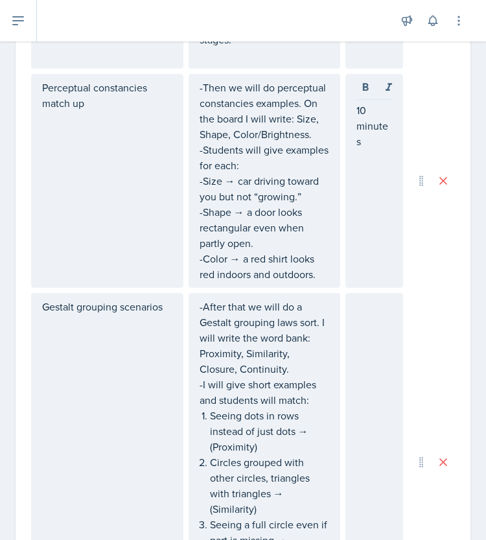
click at [367, 347] on div at bounding box center [375, 462] width 58 height 339
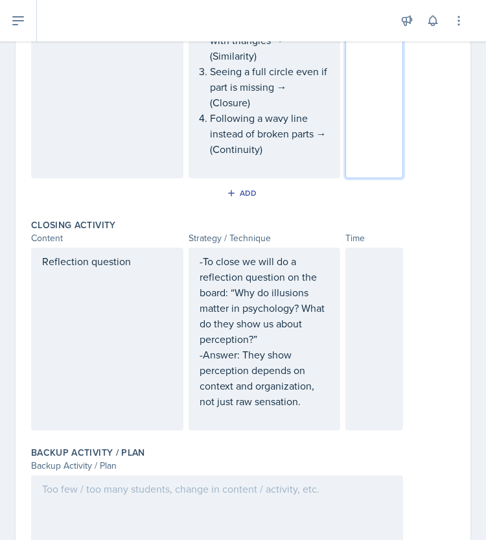
click at [366, 338] on div at bounding box center [375, 339] width 58 height 183
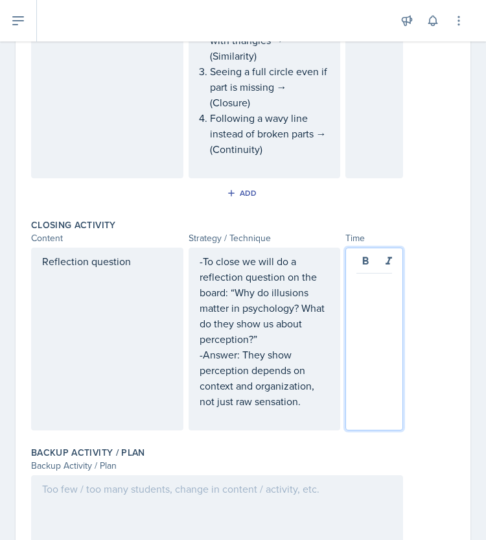
scroll to position [1300, 0]
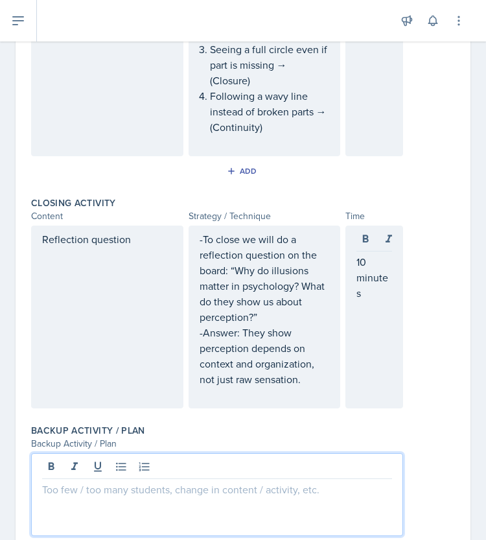
click at [319, 468] on div at bounding box center [217, 494] width 372 height 83
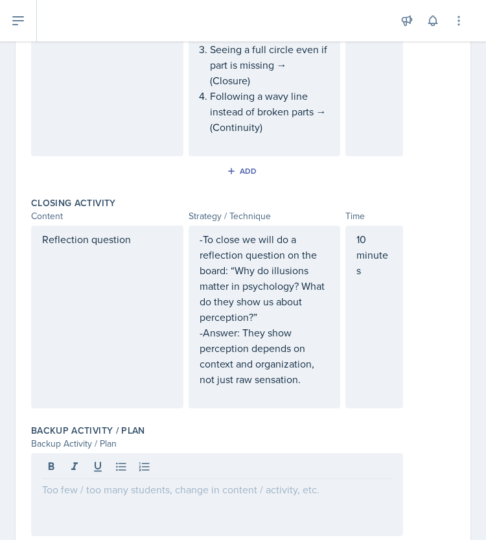
click at [193, 496] on div at bounding box center [217, 494] width 372 height 83
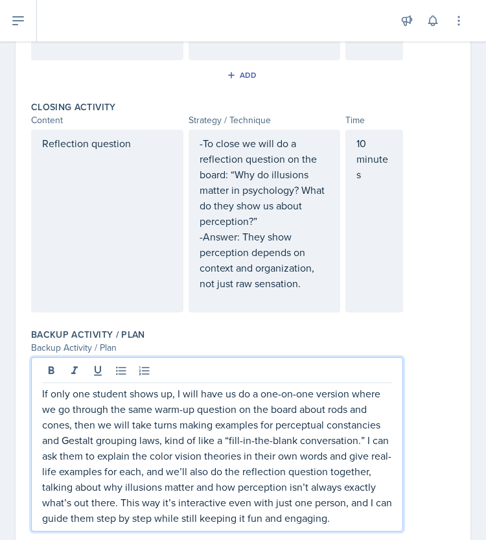
scroll to position [1450, 0]
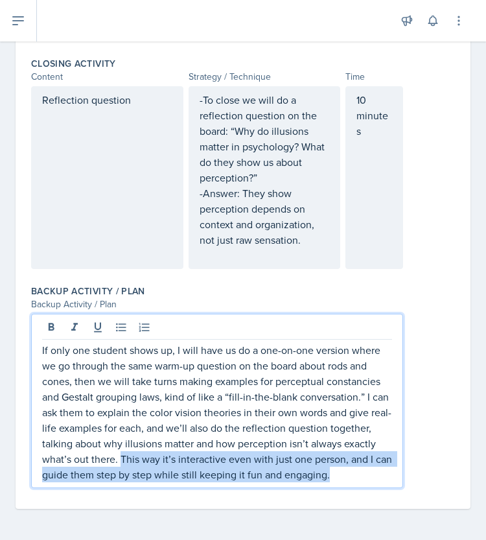
drag, startPoint x: 187, startPoint y: 442, endPoint x: 215, endPoint y: 474, distance: 42.3
click at [215, 474] on p "If only one student shows up, I will have us do a one-on-one version where we g…" at bounding box center [217, 412] width 350 height 140
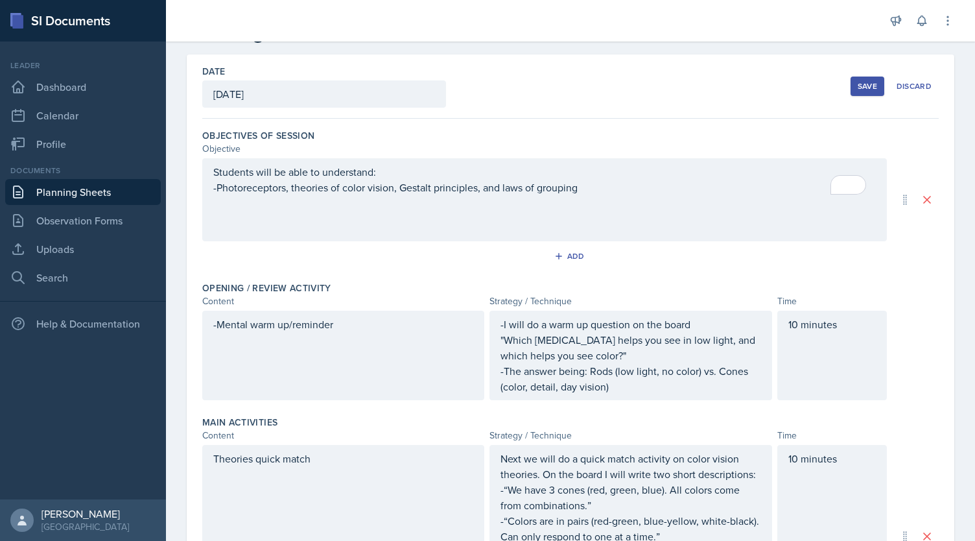
scroll to position [0, 0]
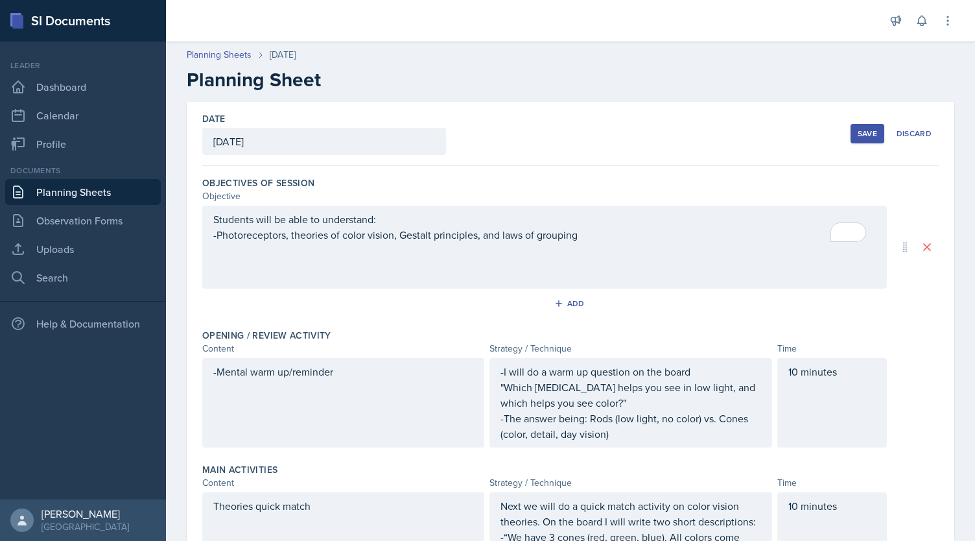
click at [486, 130] on div "Save" at bounding box center [867, 133] width 19 height 10
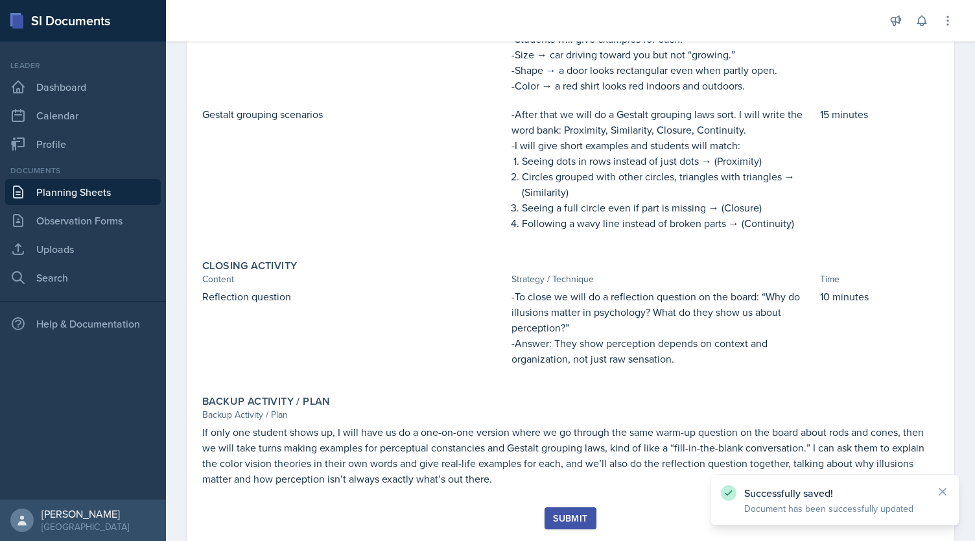
scroll to position [613, 0]
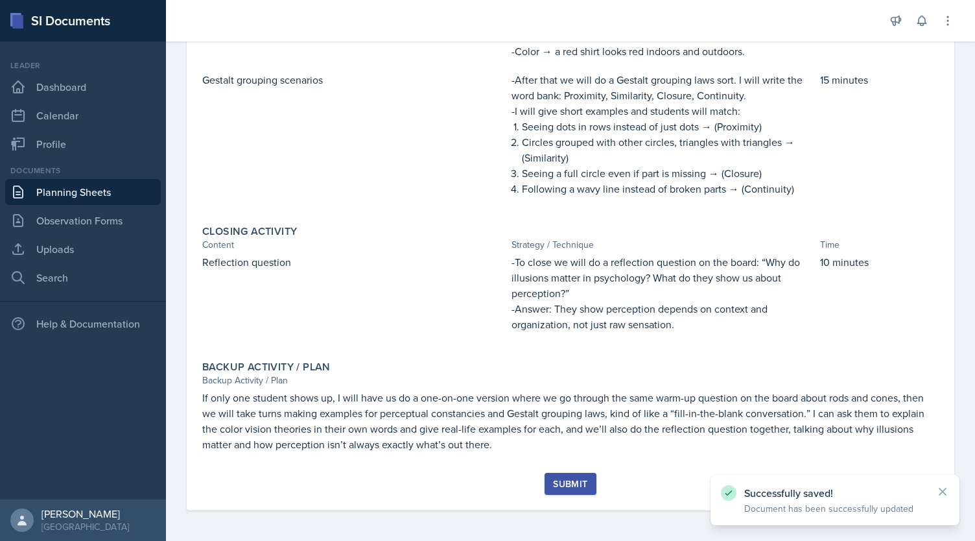
click at [486, 487] on div "Submit" at bounding box center [570, 484] width 34 height 10
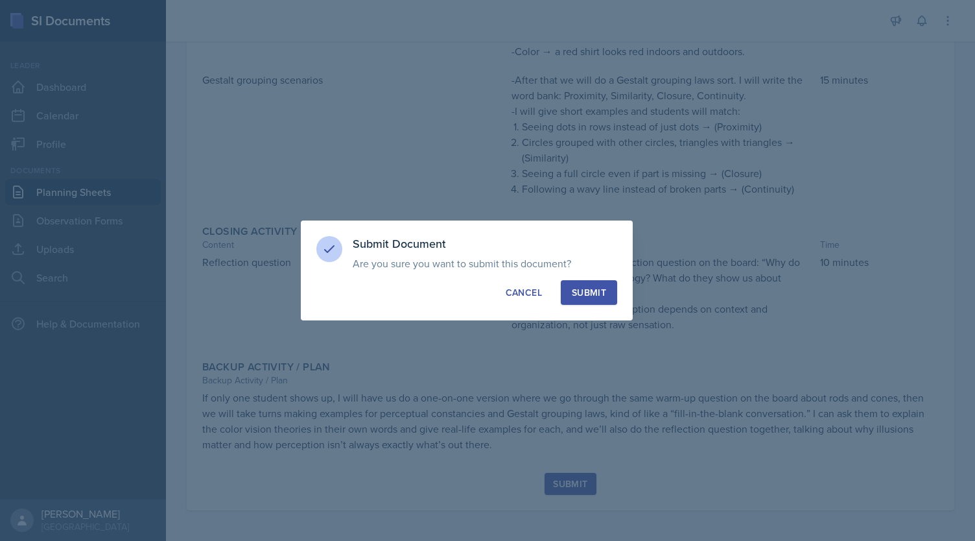
click at [486, 296] on div "Submit" at bounding box center [589, 292] width 34 height 13
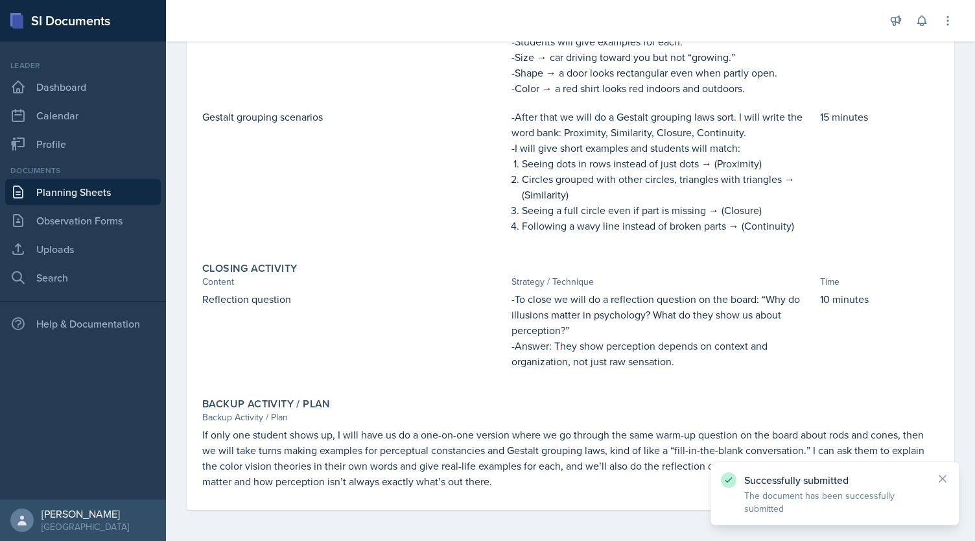
scroll to position [0, 0]
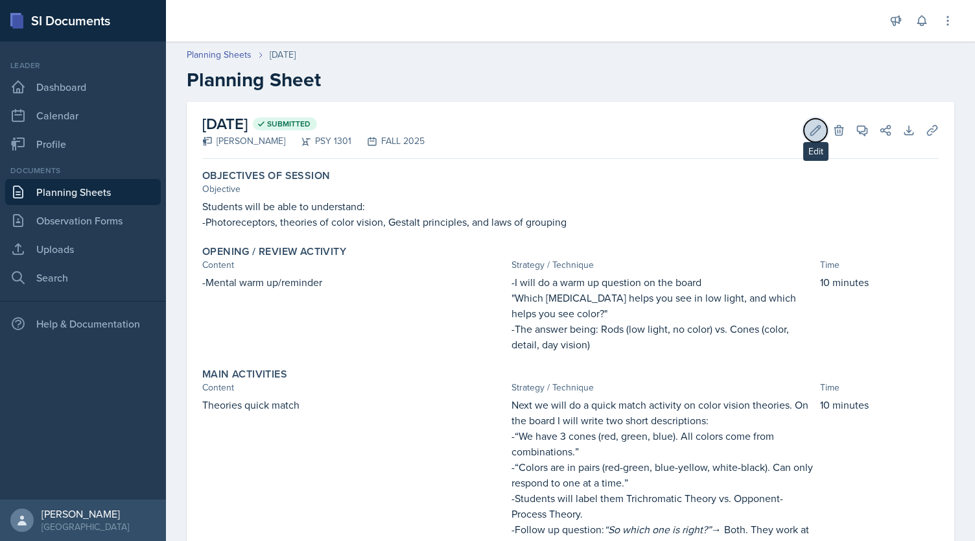
click at [486, 125] on icon at bounding box center [815, 130] width 13 height 13
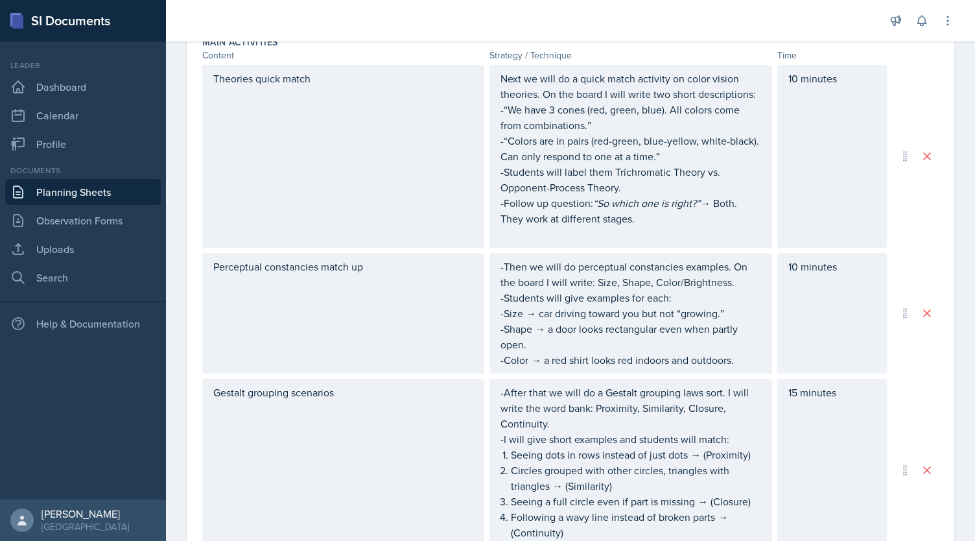
scroll to position [389, 0]
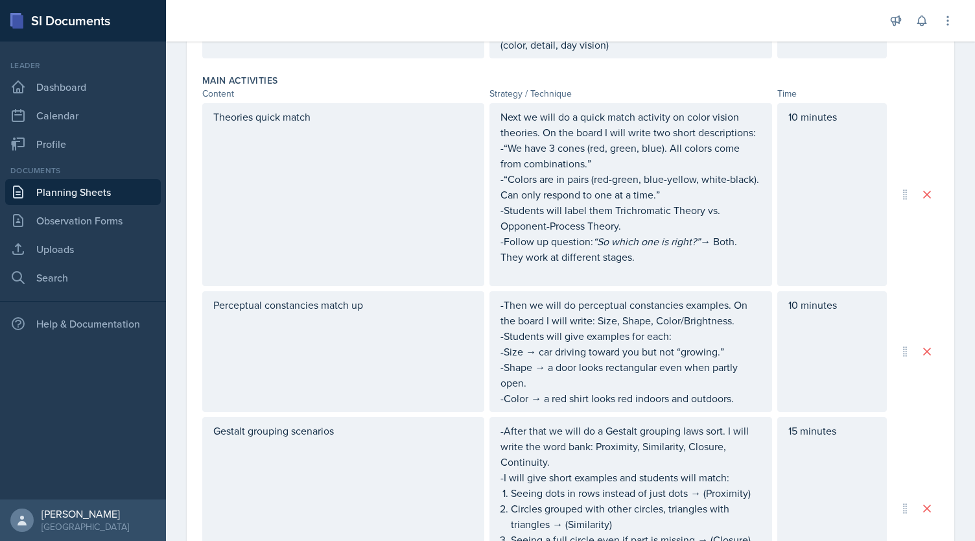
click at [486, 241] on p "-Follow up question: “So which one is right?” → Both. They work at different st…" at bounding box center [631, 248] width 260 height 31
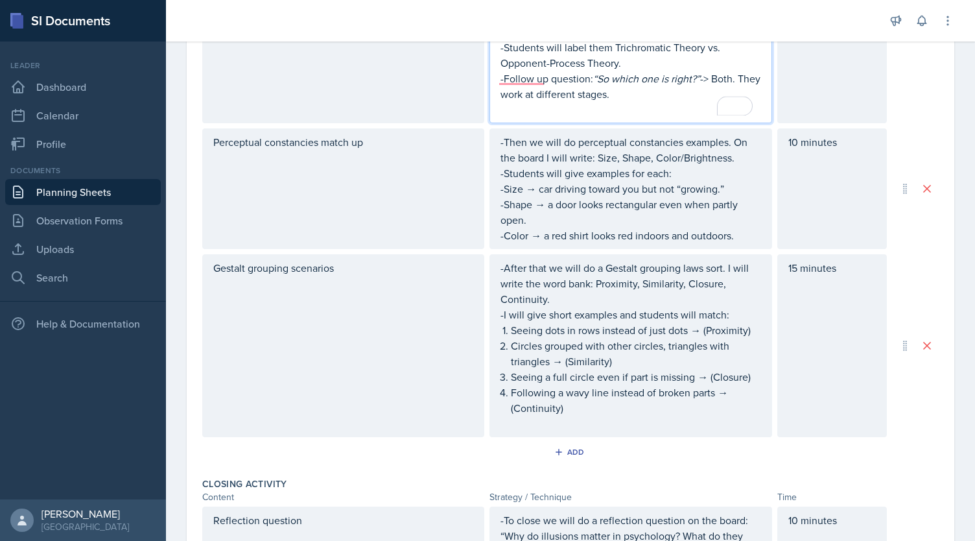
scroll to position [602, 0]
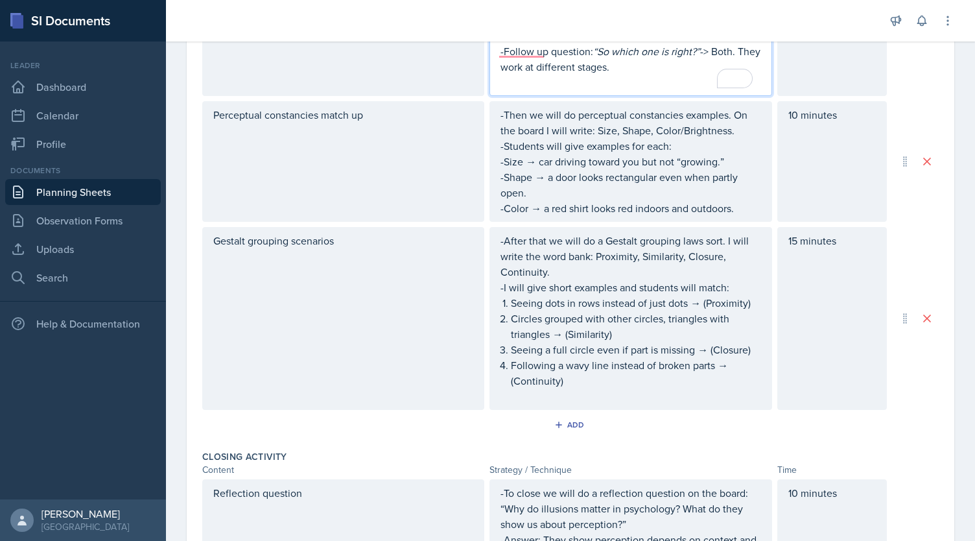
click at [486, 156] on div "-Then we will do perceptual constancies examples. On the board I will write: Si…" at bounding box center [631, 161] width 260 height 109
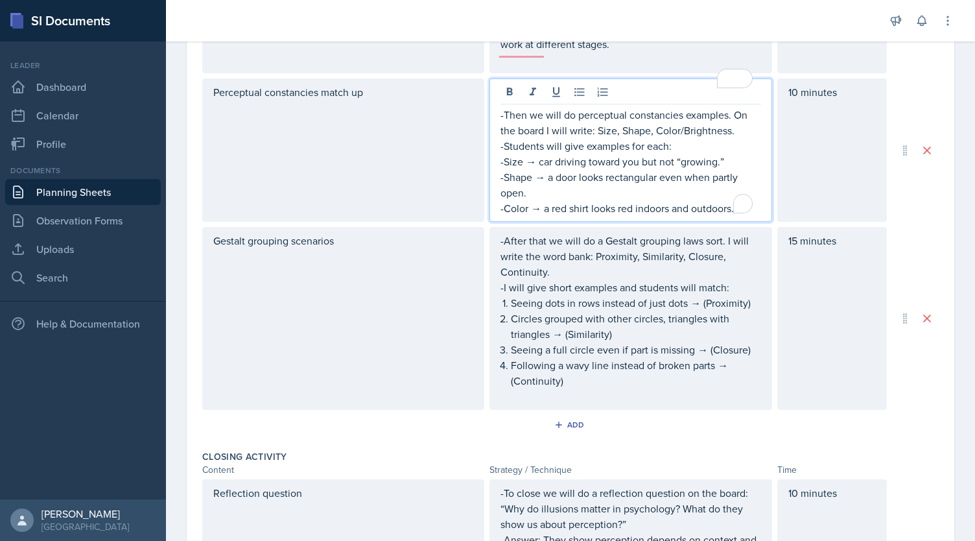
scroll to position [580, 0]
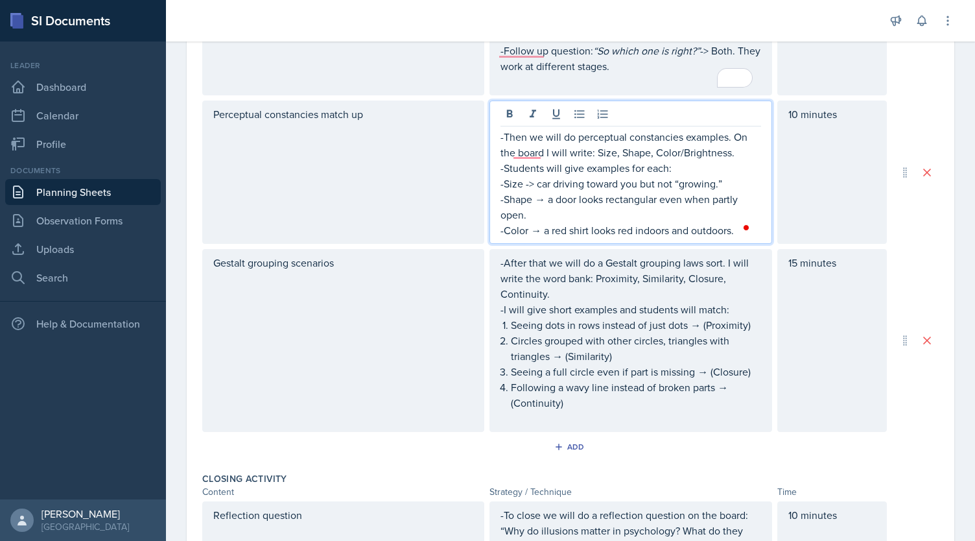
click at [486, 198] on p "-Shape → a door looks rectangular even when partly open." at bounding box center [631, 206] width 260 height 31
click at [486, 230] on p "-Color → a red shirt looks red indoors and outdoors." at bounding box center [631, 230] width 260 height 16
click at [486, 322] on div "-After that we will do a Gestalt grouping laws sort. I will write the word bank…" at bounding box center [631, 340] width 260 height 171
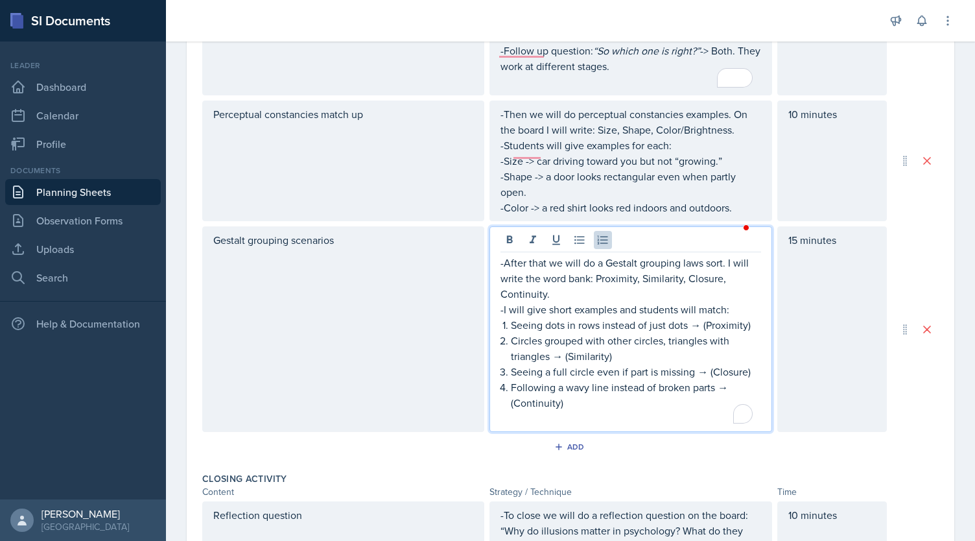
scroll to position [557, 0]
